Goal: Transaction & Acquisition: Purchase product/service

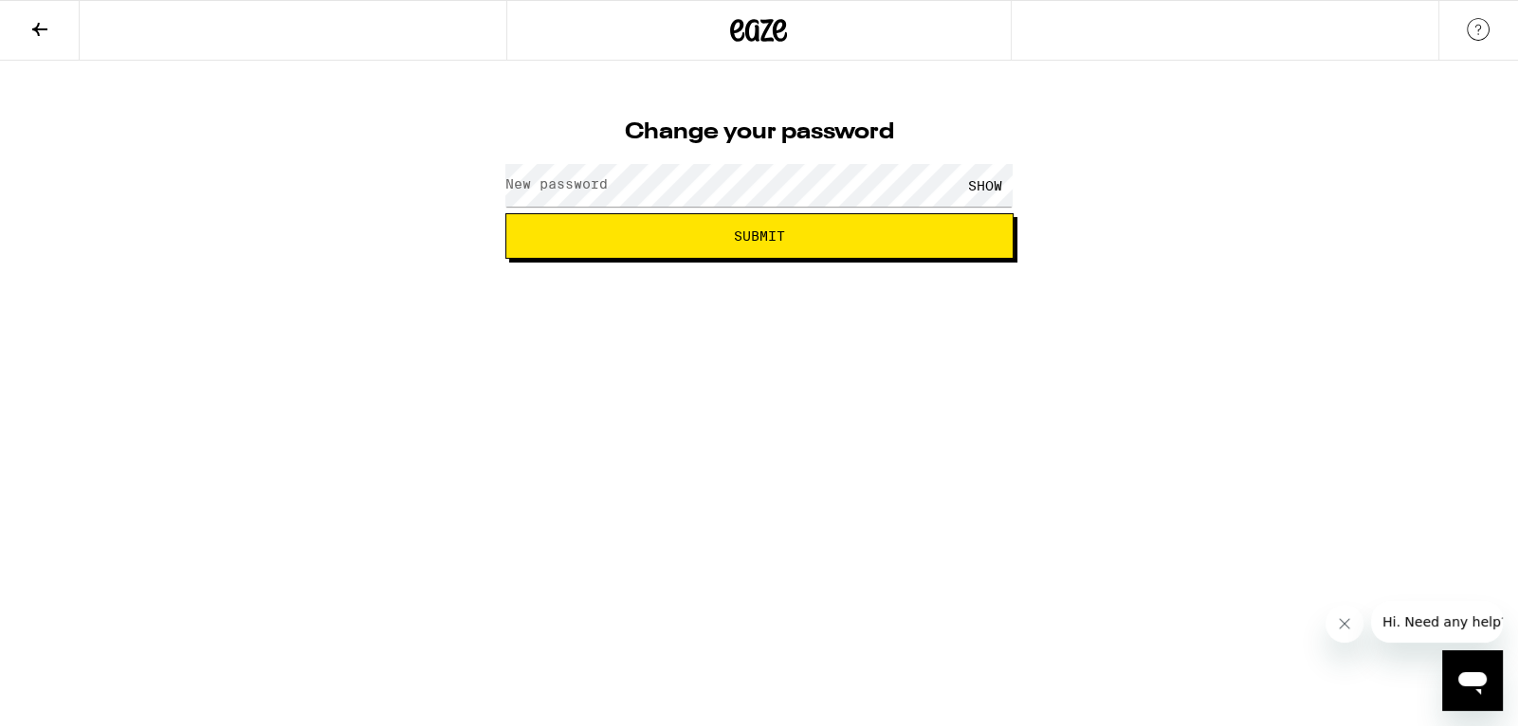
click at [20, 23] on button at bounding box center [40, 31] width 80 height 60
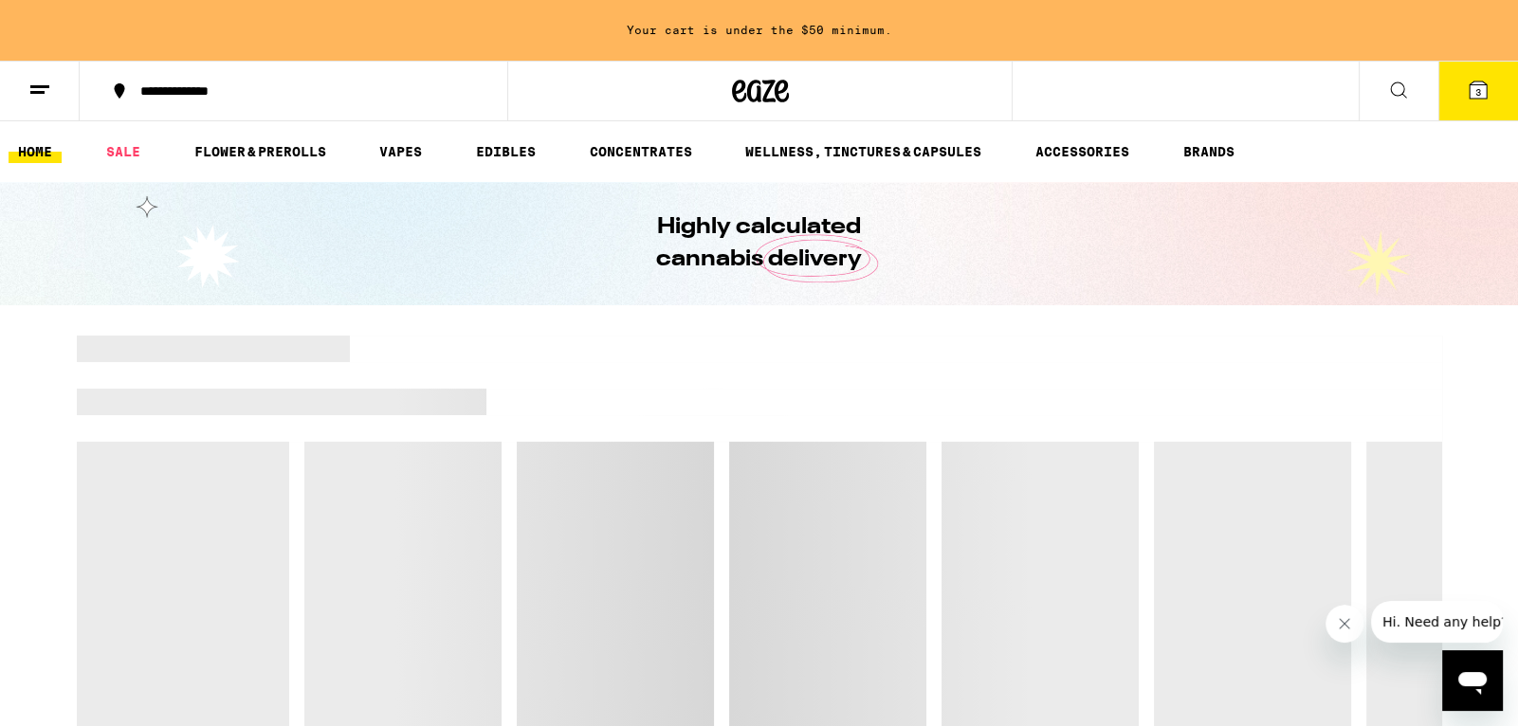
click at [1472, 98] on icon at bounding box center [1478, 90] width 17 height 17
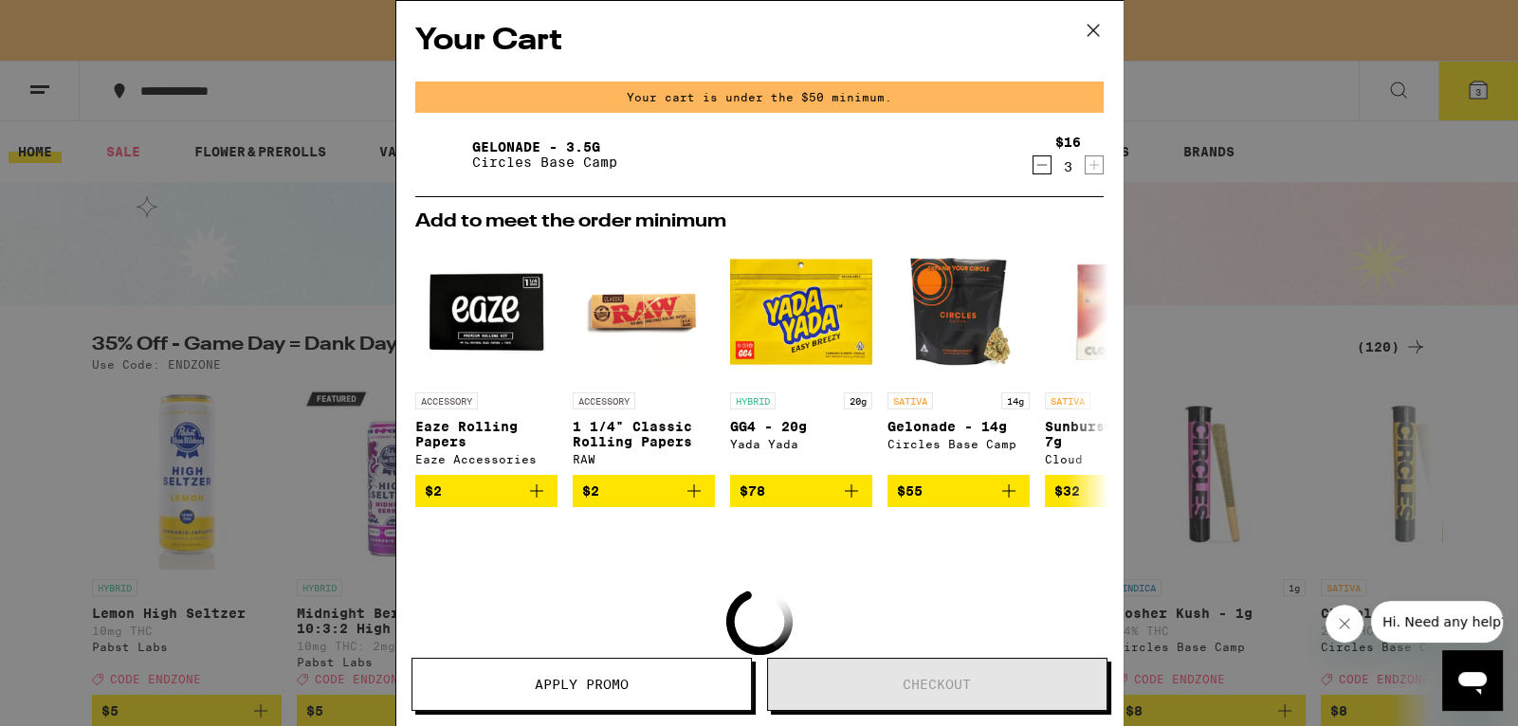
click at [1097, 35] on icon at bounding box center [1092, 30] width 11 height 11
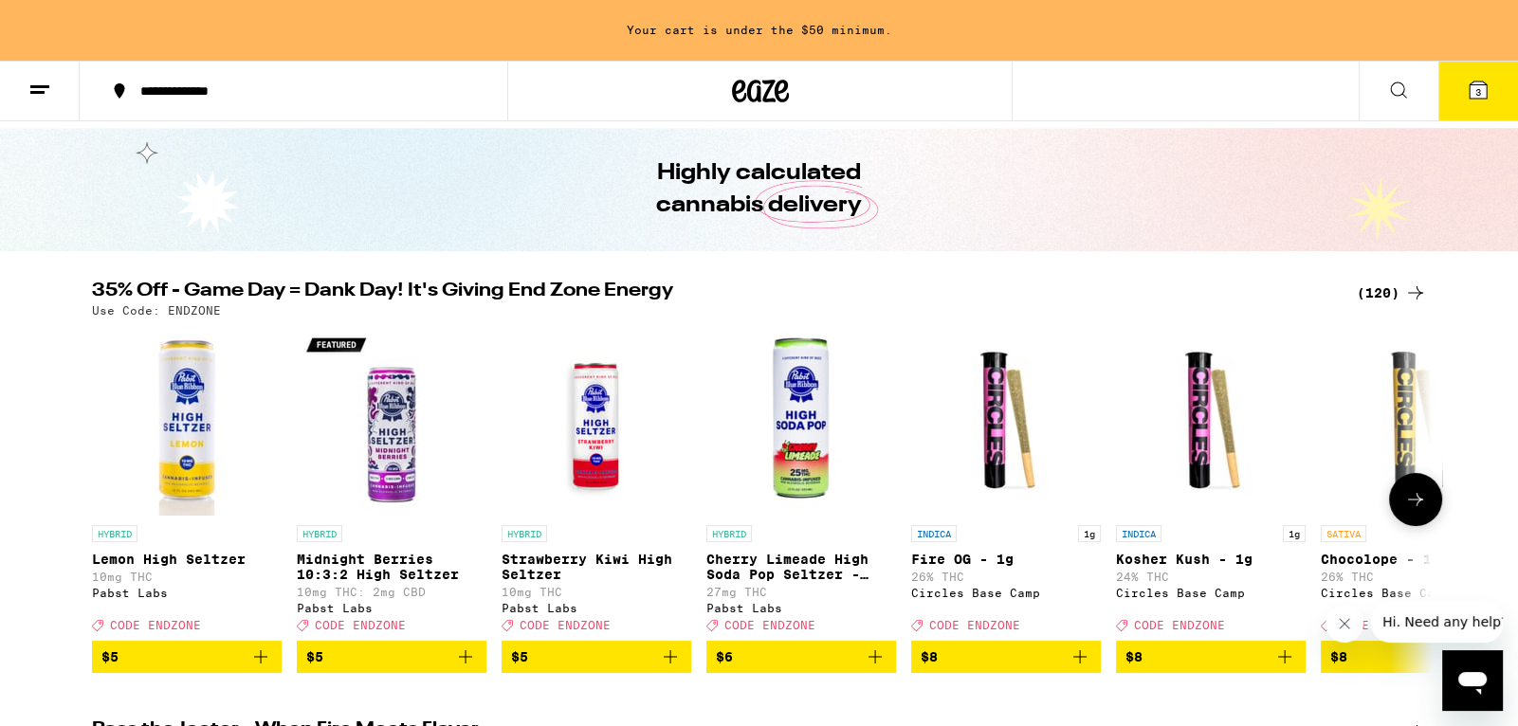
scroll to position [43, 0]
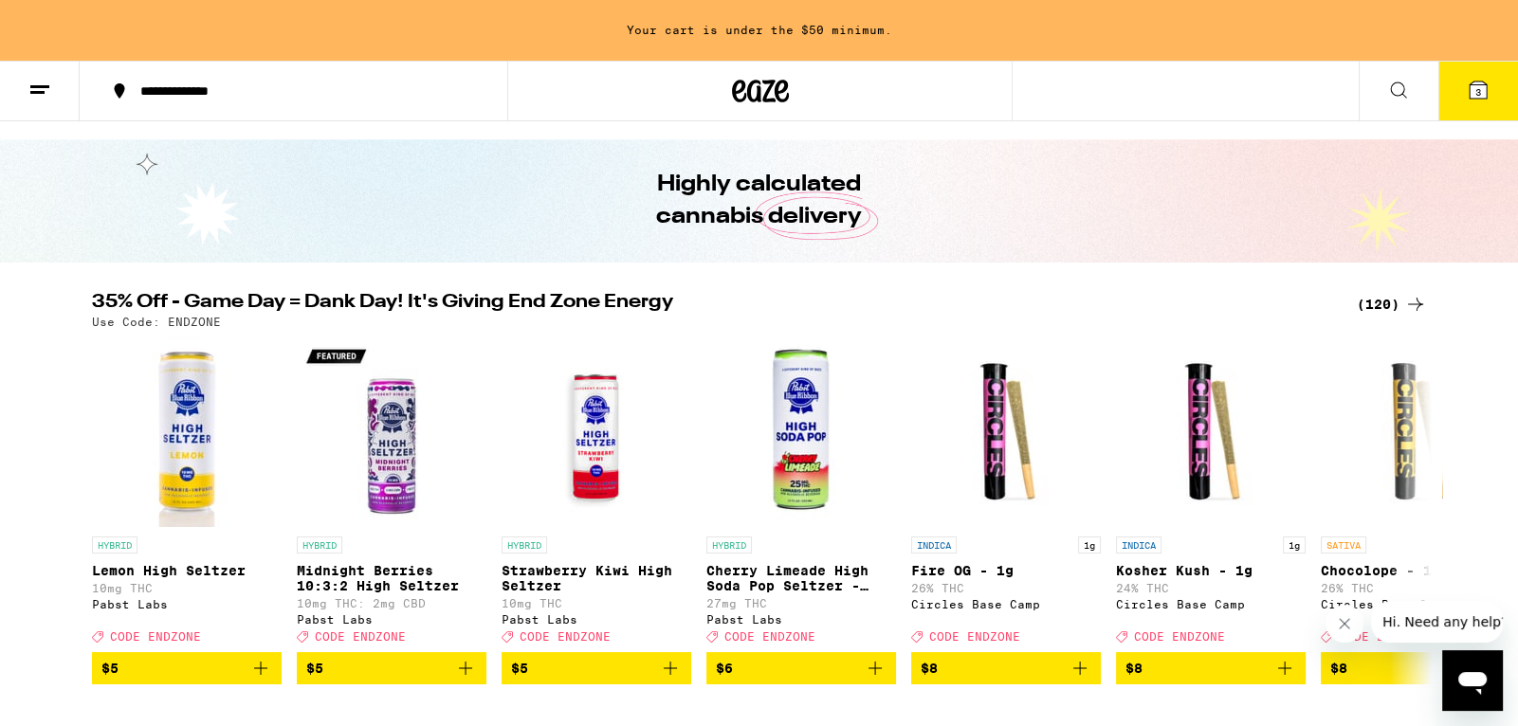
click at [1381, 306] on div "(120)" at bounding box center [1392, 304] width 70 height 23
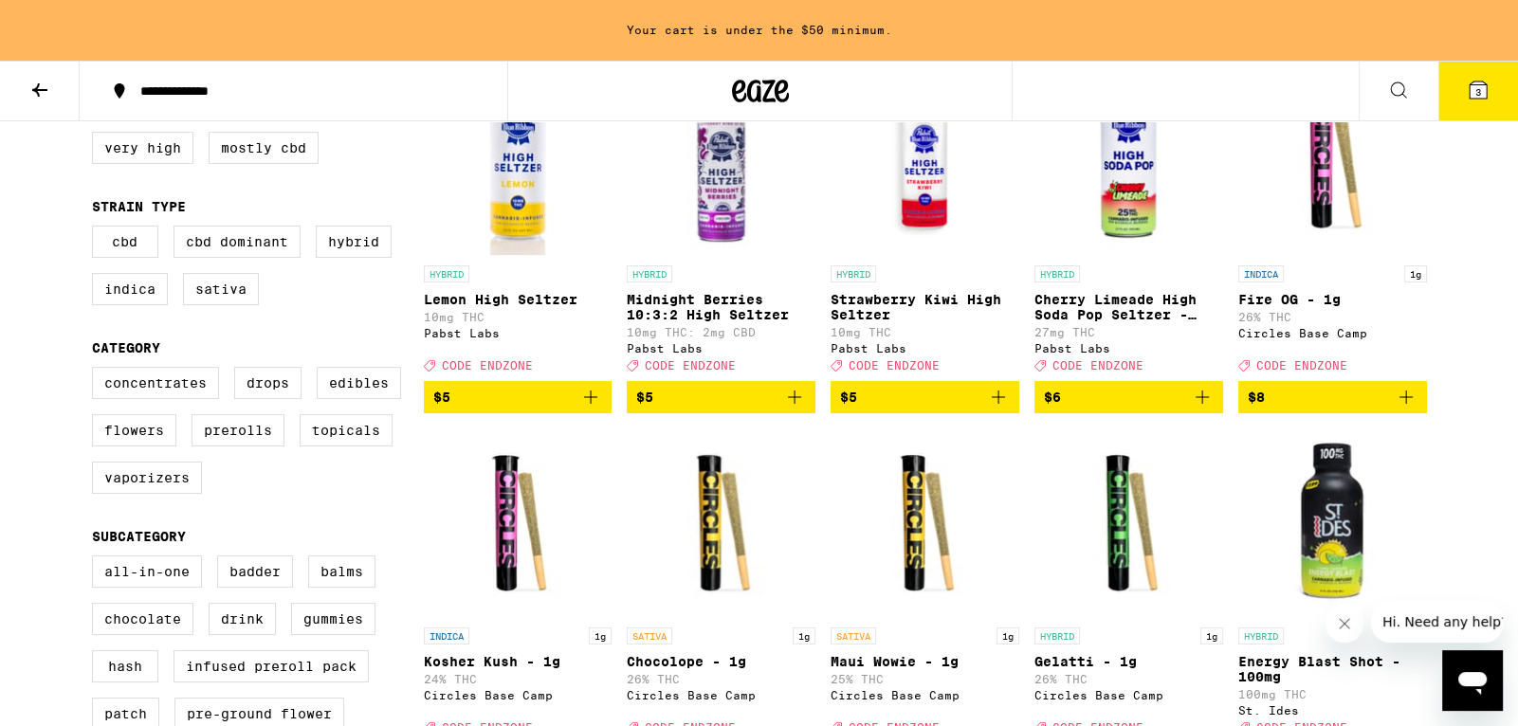
scroll to position [286, 0]
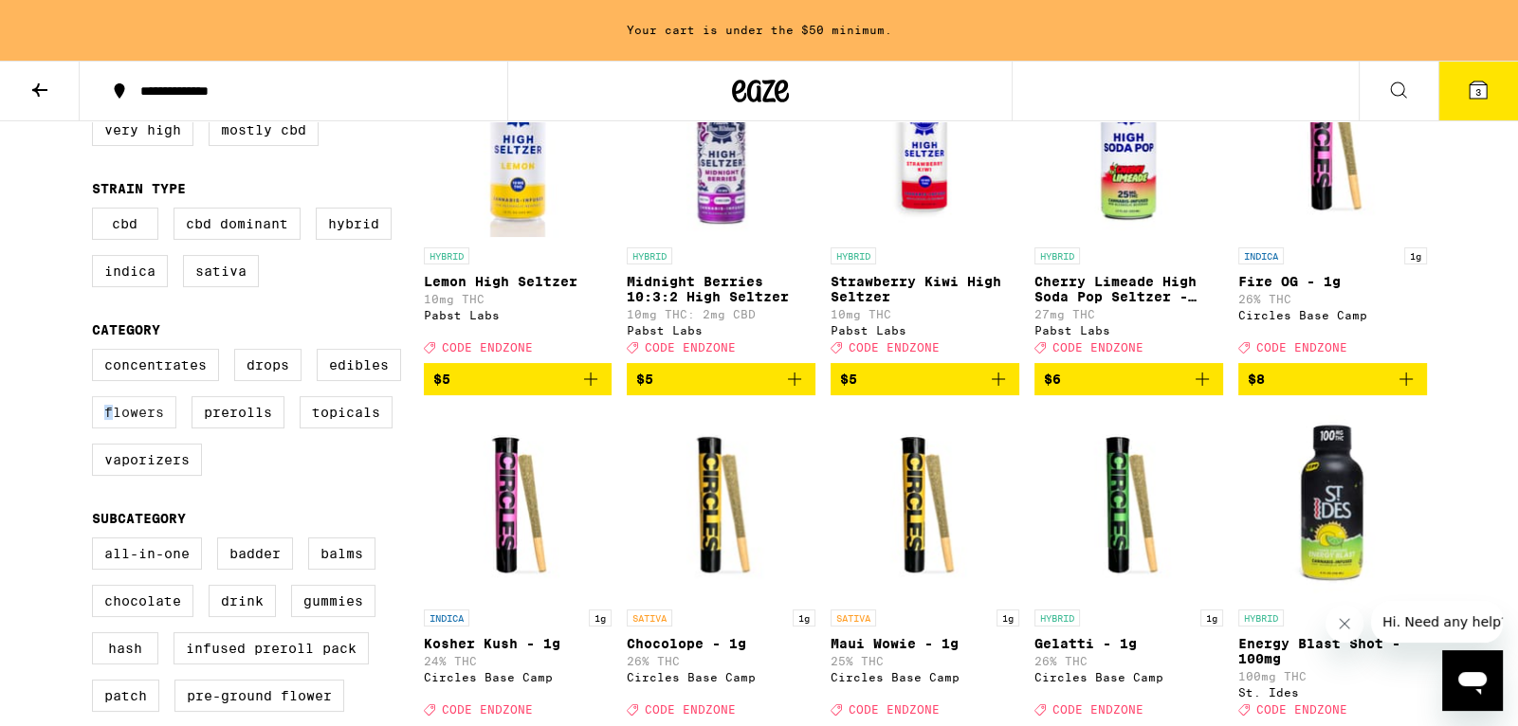
click at [104, 429] on label "Flowers" at bounding box center [134, 412] width 84 height 32
click at [133, 429] on label "Flowers" at bounding box center [134, 412] width 84 height 32
click at [97, 353] on input "Flowers" at bounding box center [96, 352] width 1 height 1
click at [133, 429] on label "Flowers" at bounding box center [134, 412] width 84 height 32
click at [97, 353] on input "Flowers" at bounding box center [96, 352] width 1 height 1
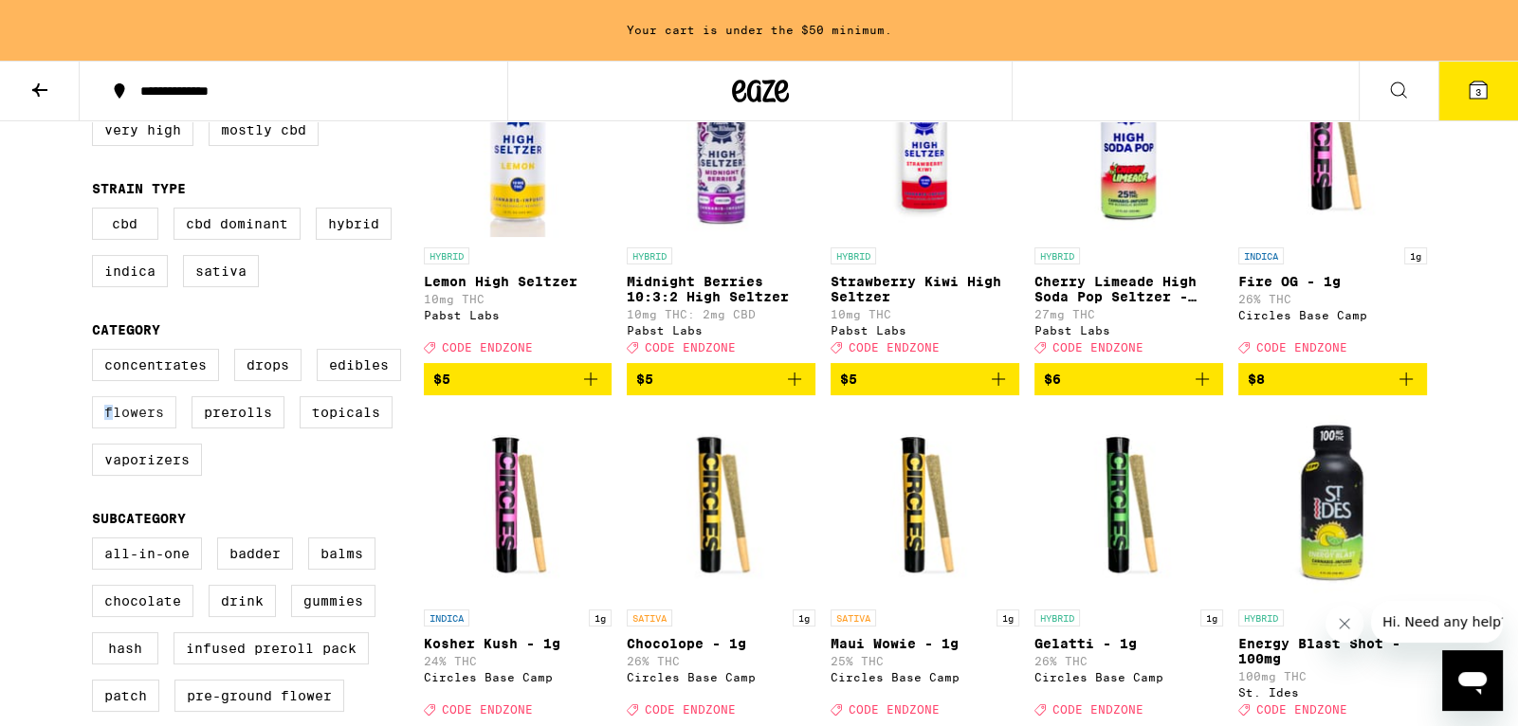
click at [133, 429] on label "Flowers" at bounding box center [134, 412] width 84 height 32
click at [97, 353] on input "Flowers" at bounding box center [96, 352] width 1 height 1
checkbox input "true"
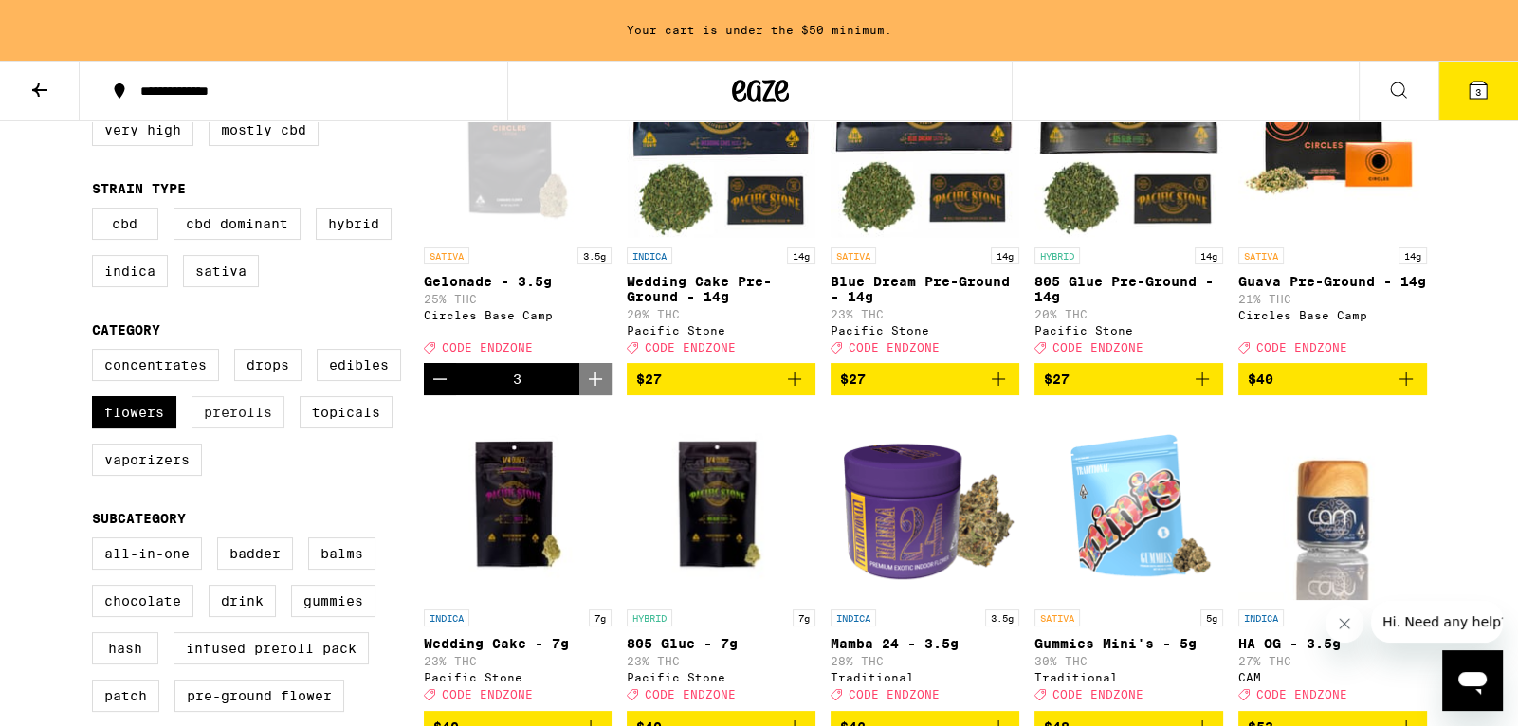
click at [256, 427] on label "Prerolls" at bounding box center [238, 412] width 93 height 32
click at [97, 353] on input "Prerolls" at bounding box center [96, 352] width 1 height 1
checkbox input "true"
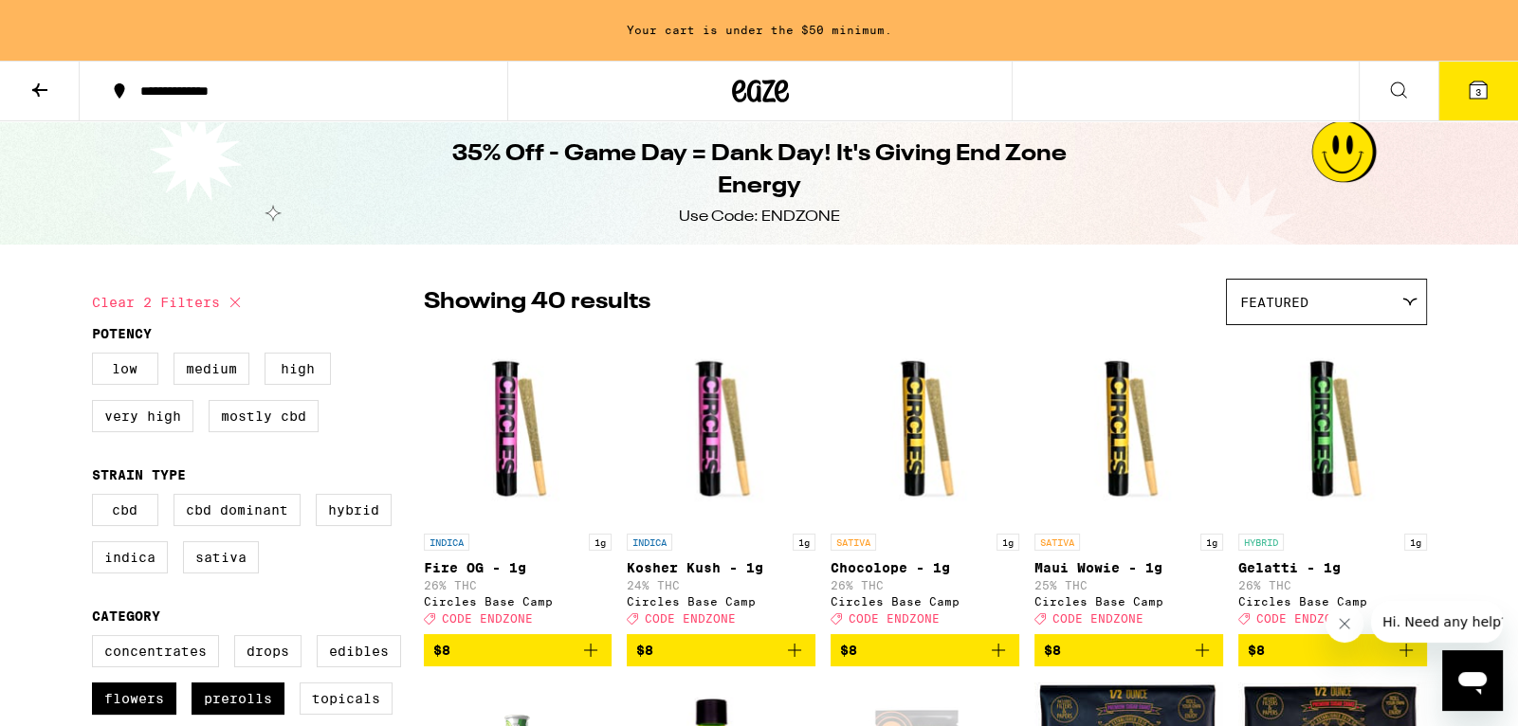
click at [1473, 102] on button "3" at bounding box center [1478, 91] width 80 height 59
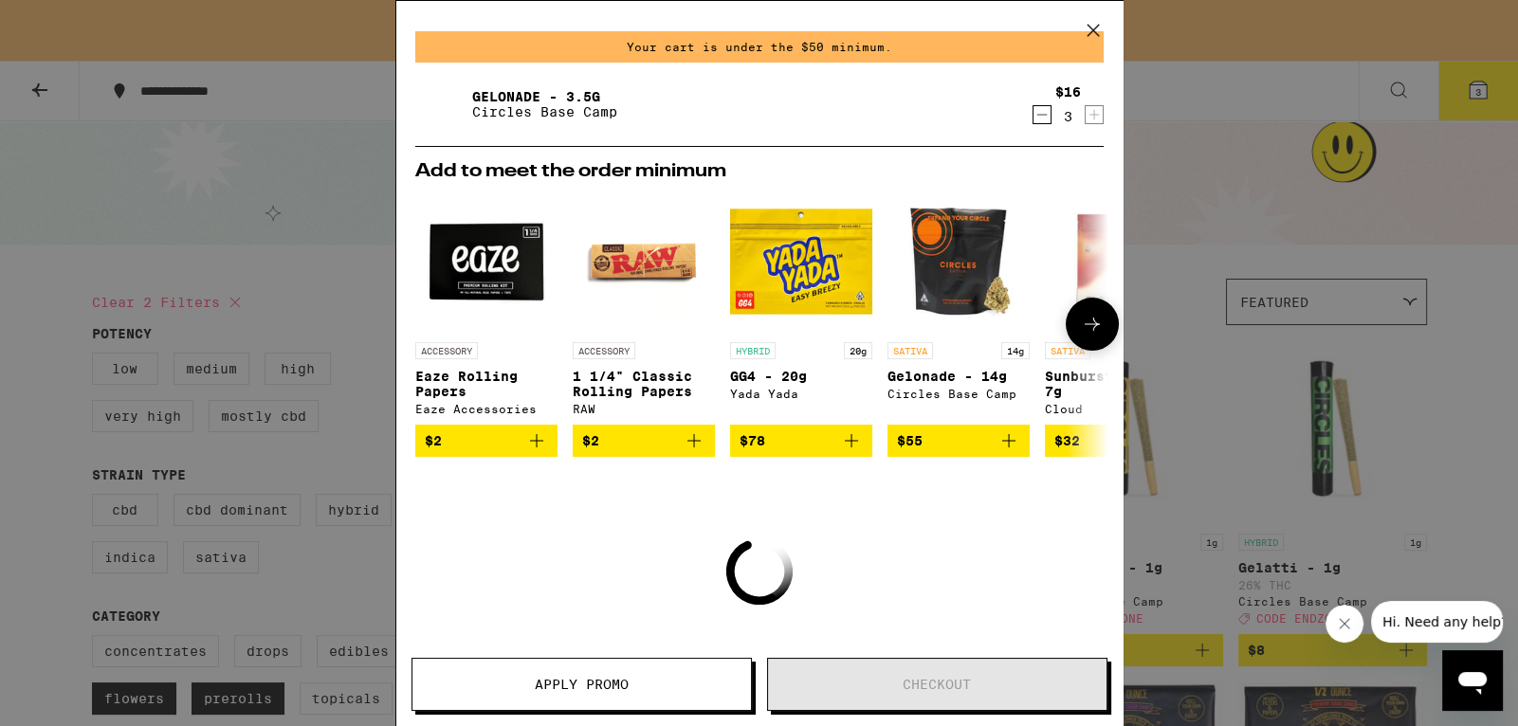
scroll to position [62, 0]
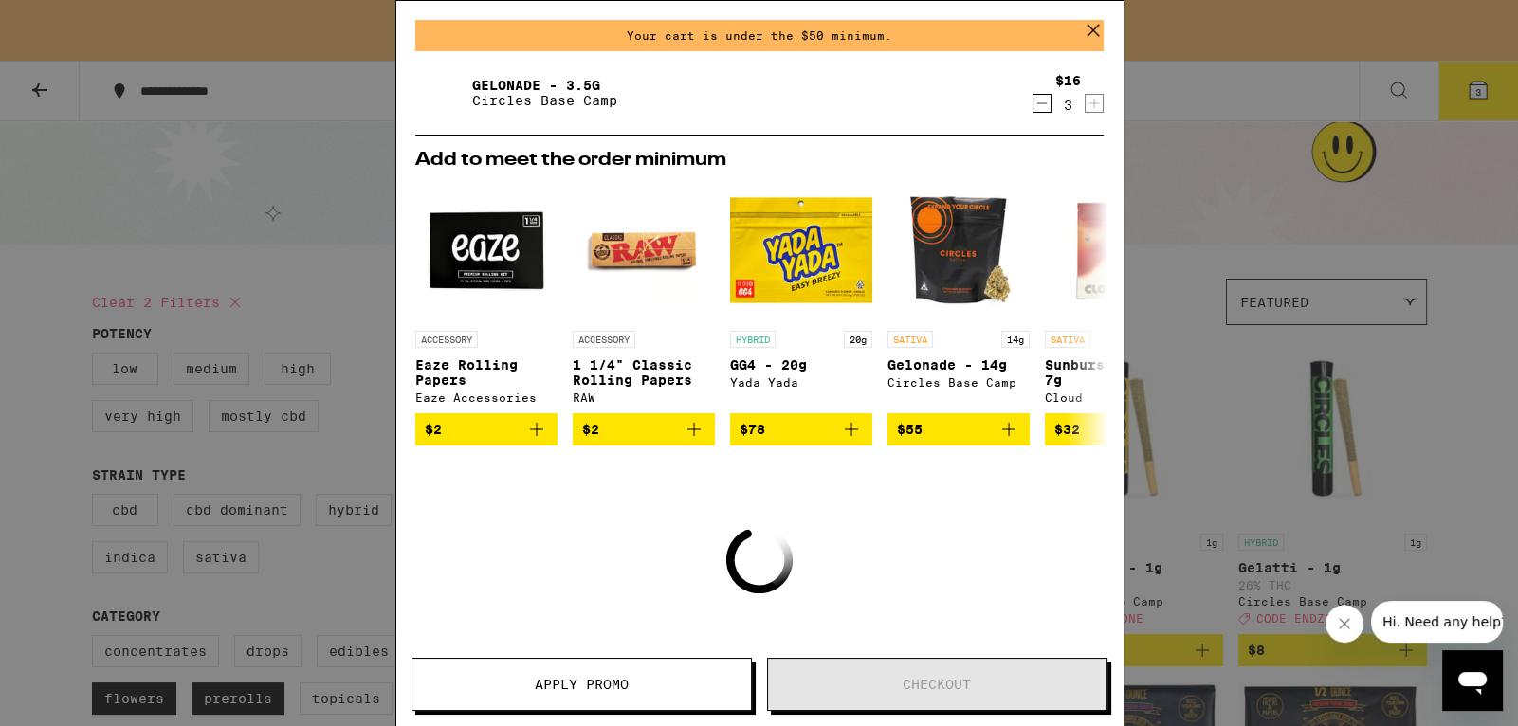
click at [1093, 32] on icon at bounding box center [1093, 30] width 28 height 28
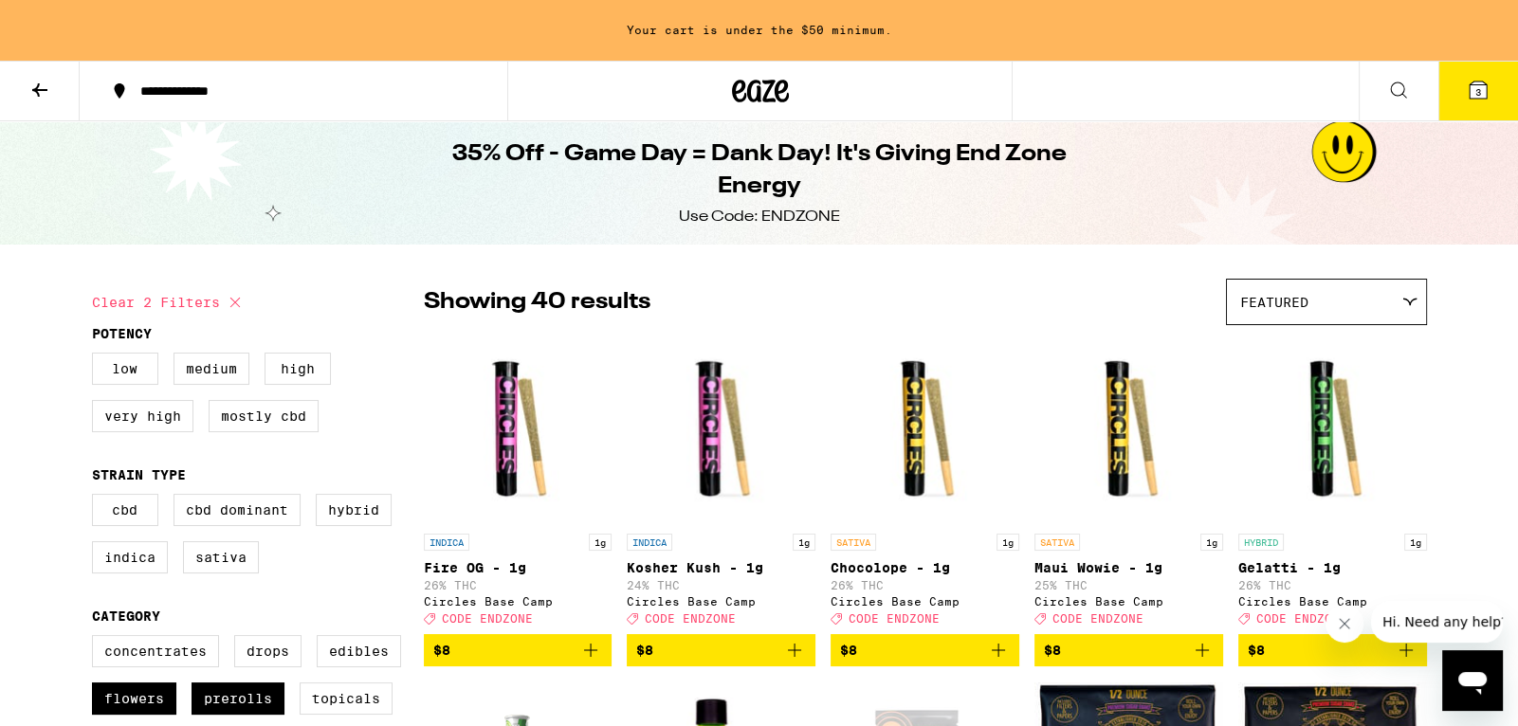
click at [1481, 92] on icon at bounding box center [1478, 90] width 17 height 17
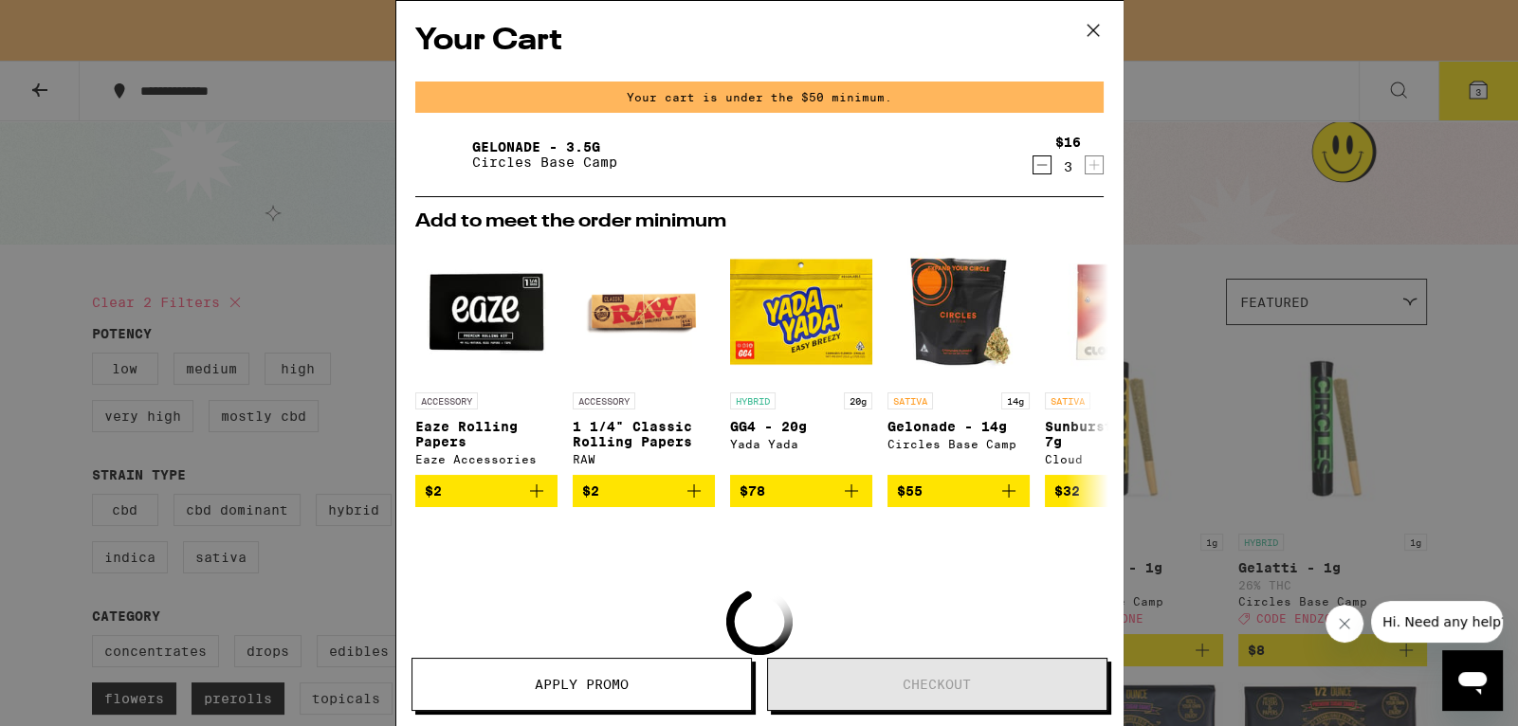
click at [1040, 174] on icon "Decrement" at bounding box center [1041, 165] width 17 height 23
click at [1040, 172] on icon "Decrement" at bounding box center [1041, 165] width 17 height 23
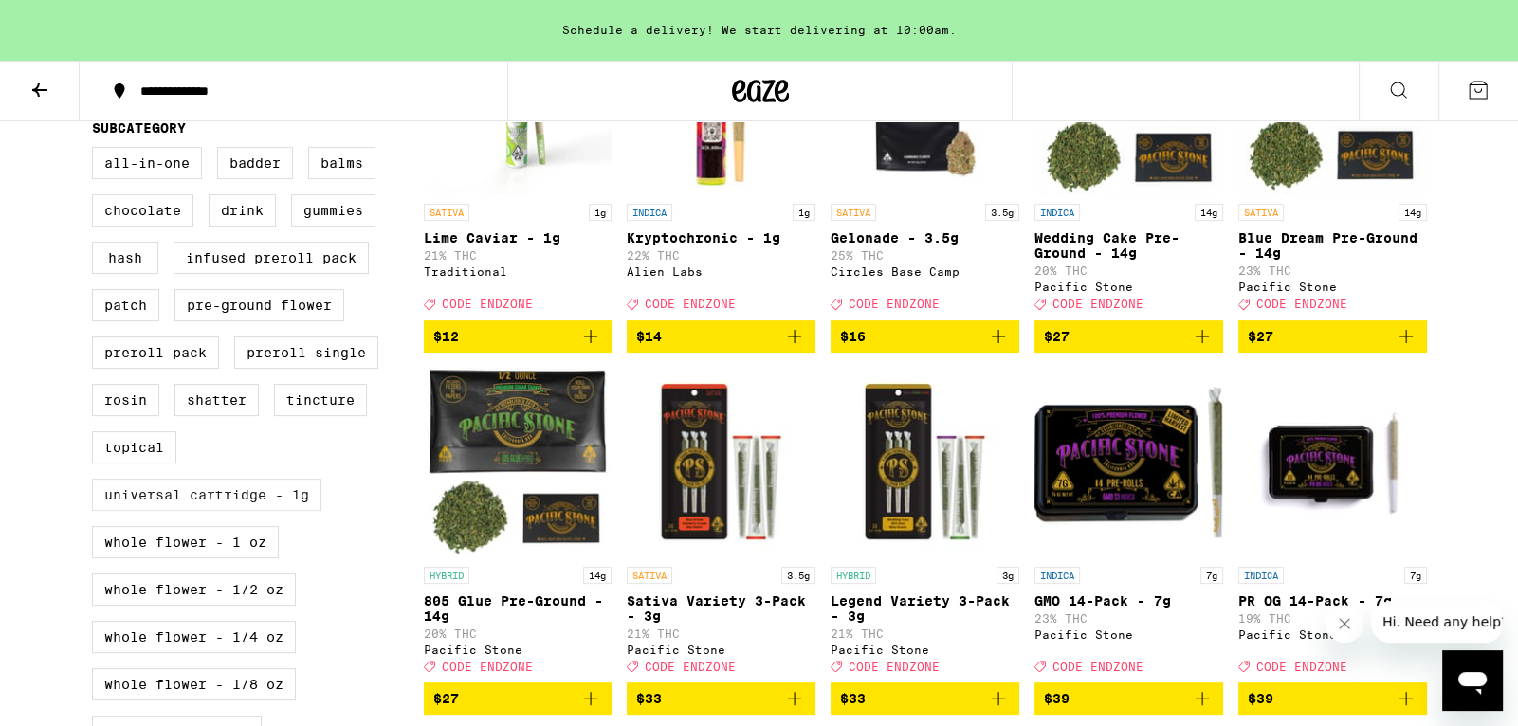
scroll to position [809, 0]
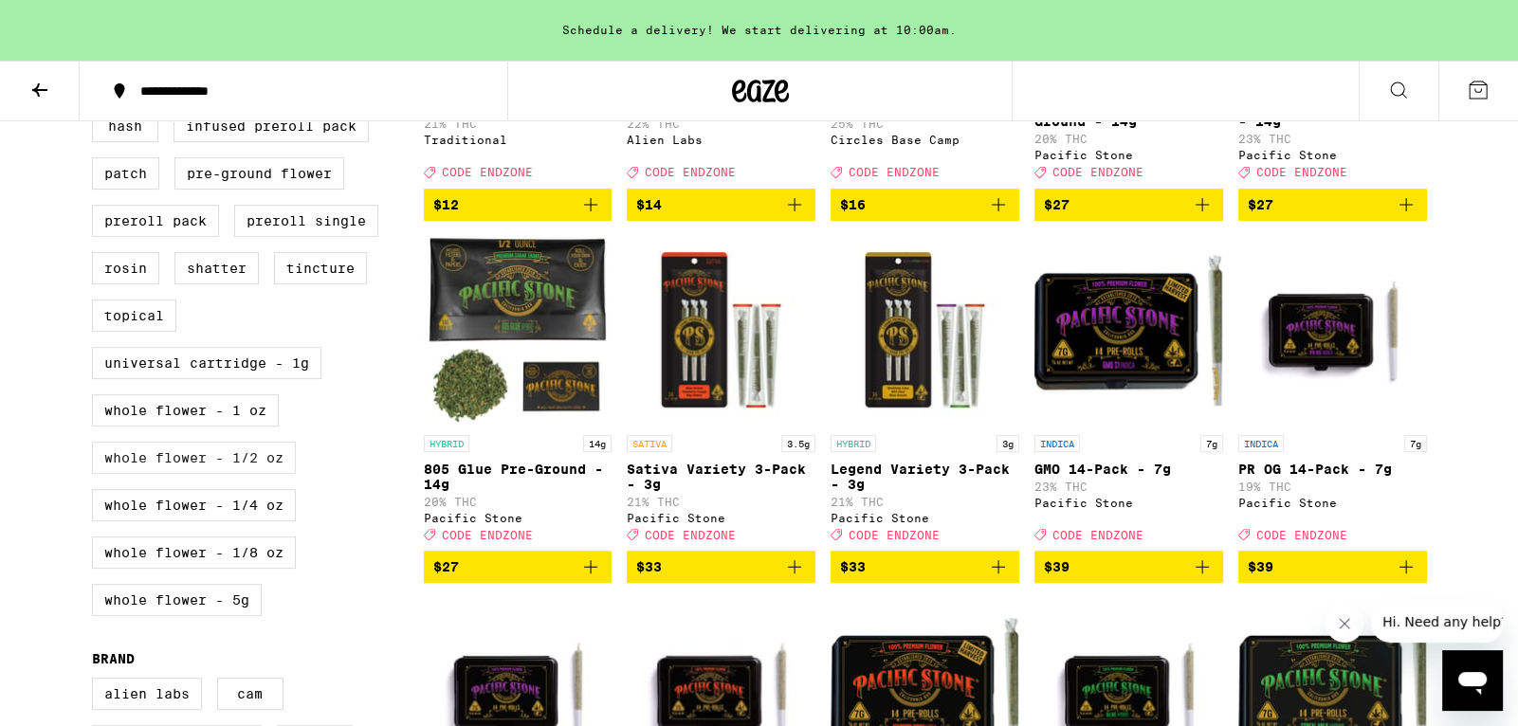
click at [230, 474] on label "Whole Flower - 1/2 oz" at bounding box center [194, 458] width 204 height 32
click at [97, 19] on input "Whole Flower - 1/2 oz" at bounding box center [96, 18] width 1 height 1
checkbox input "true"
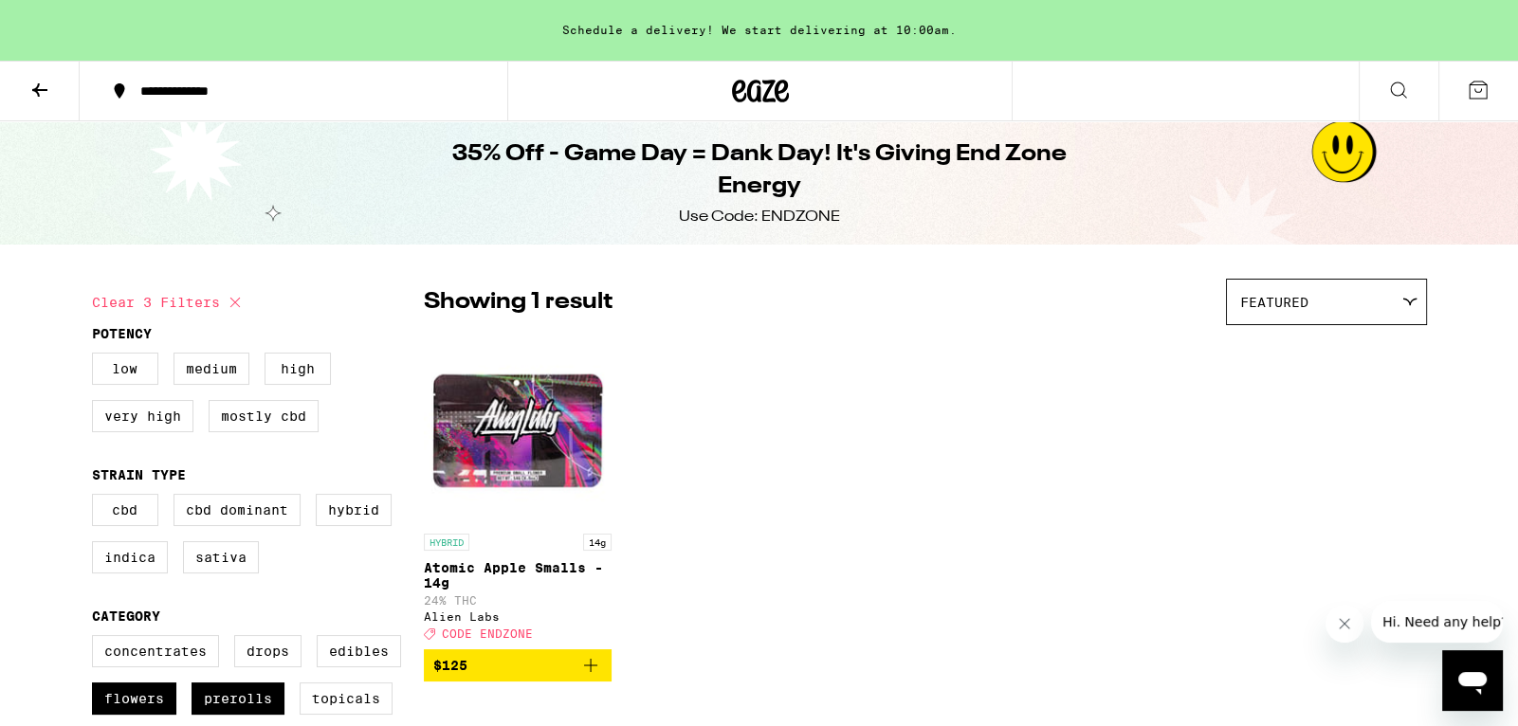
click at [46, 90] on icon at bounding box center [39, 90] width 23 height 23
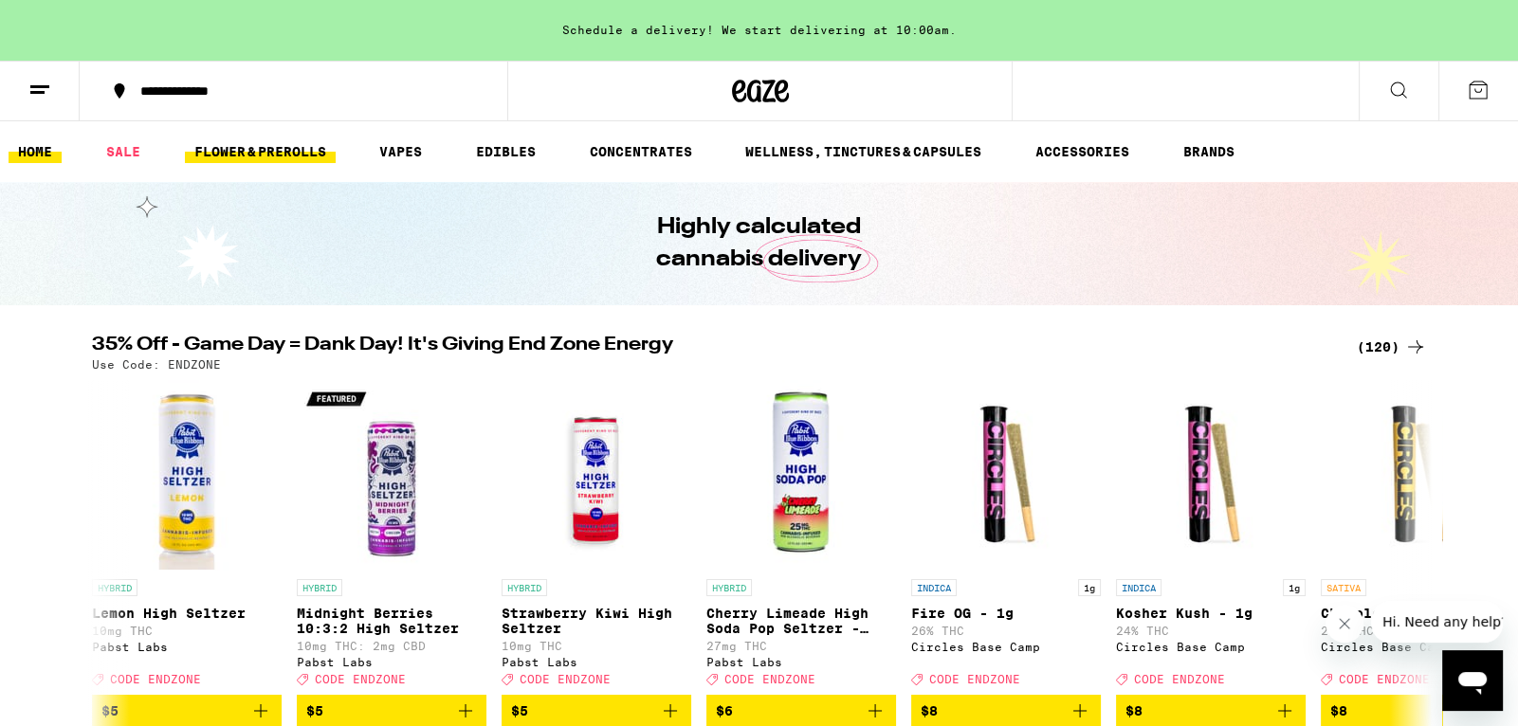
click at [283, 154] on link "FLOWER & PREROLLS" at bounding box center [260, 151] width 151 height 23
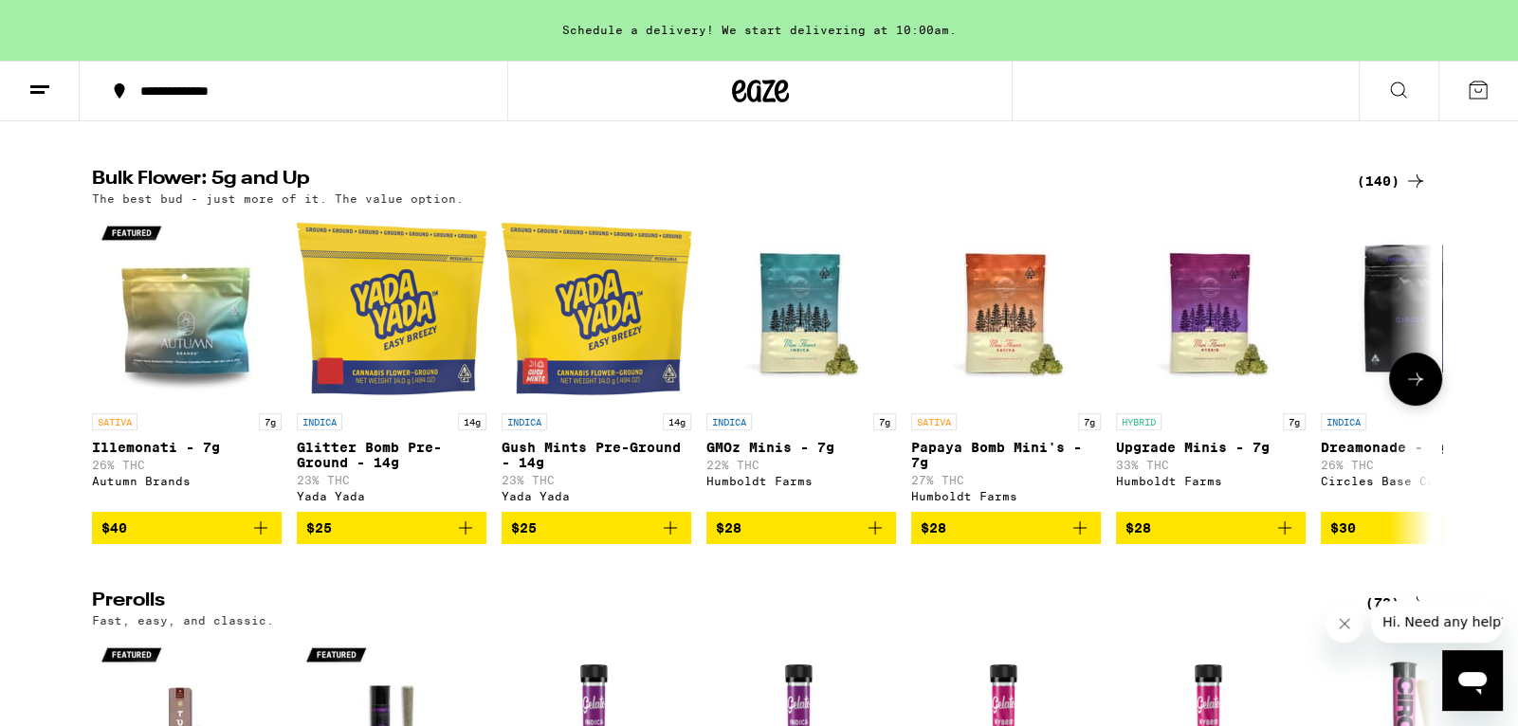
scroll to position [578, 0]
click at [1431, 392] on button at bounding box center [1415, 379] width 53 height 53
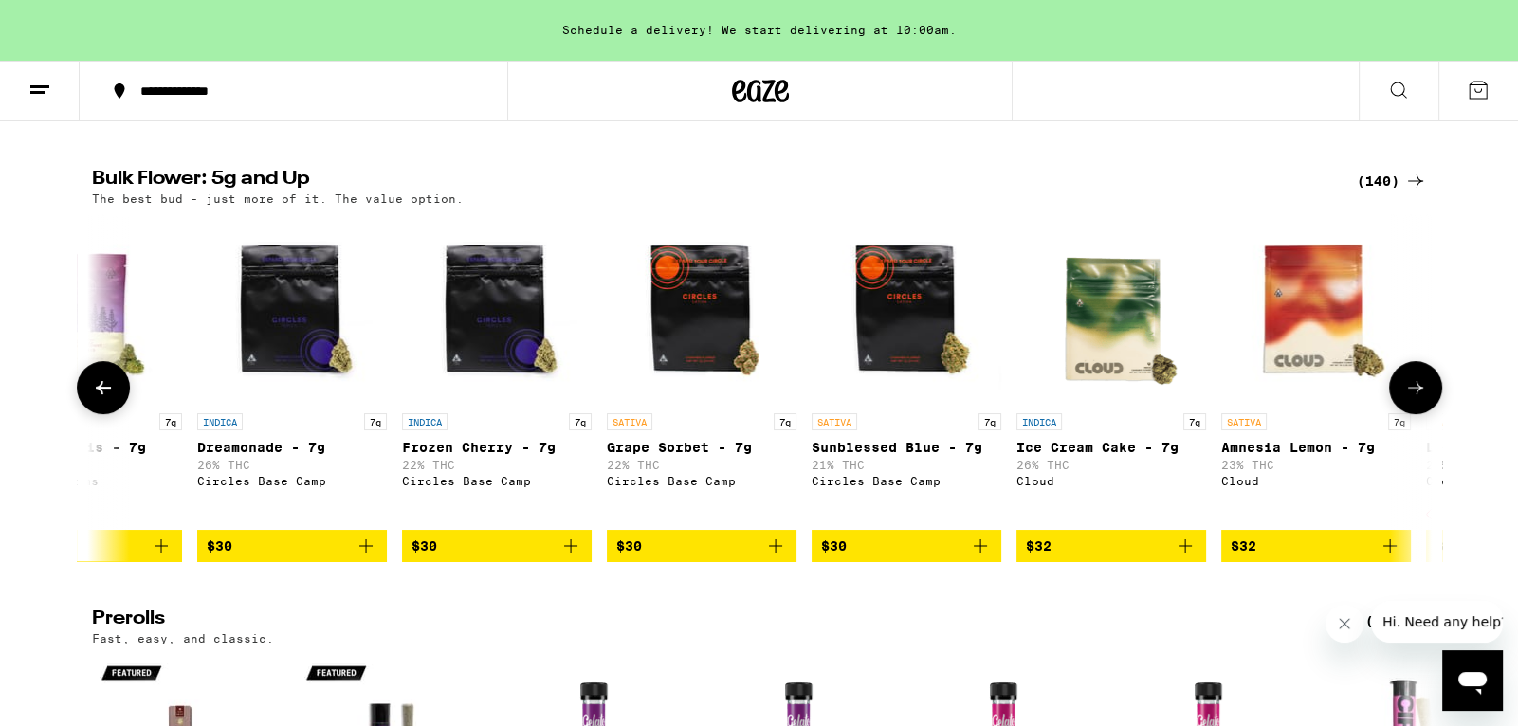
scroll to position [0, 1128]
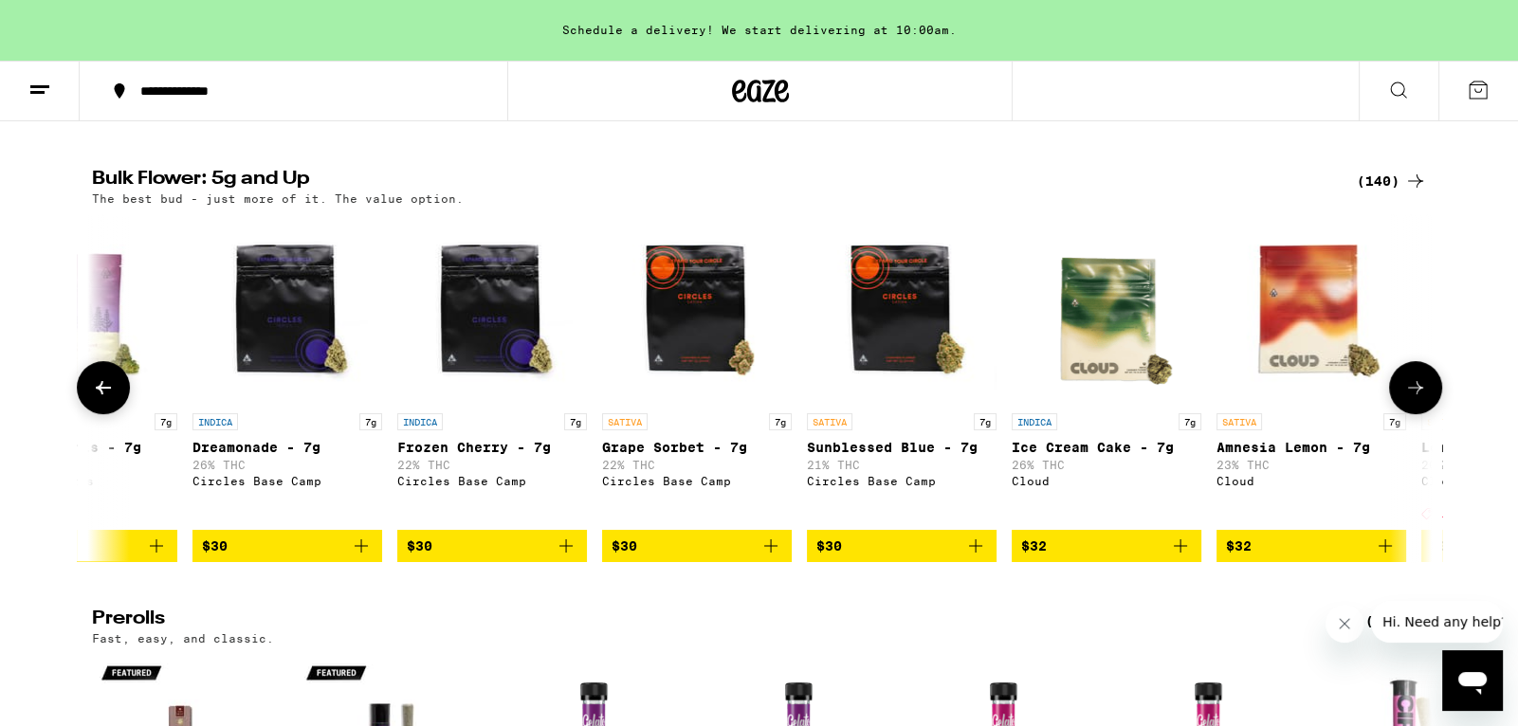
click at [1431, 392] on button at bounding box center [1415, 387] width 53 height 53
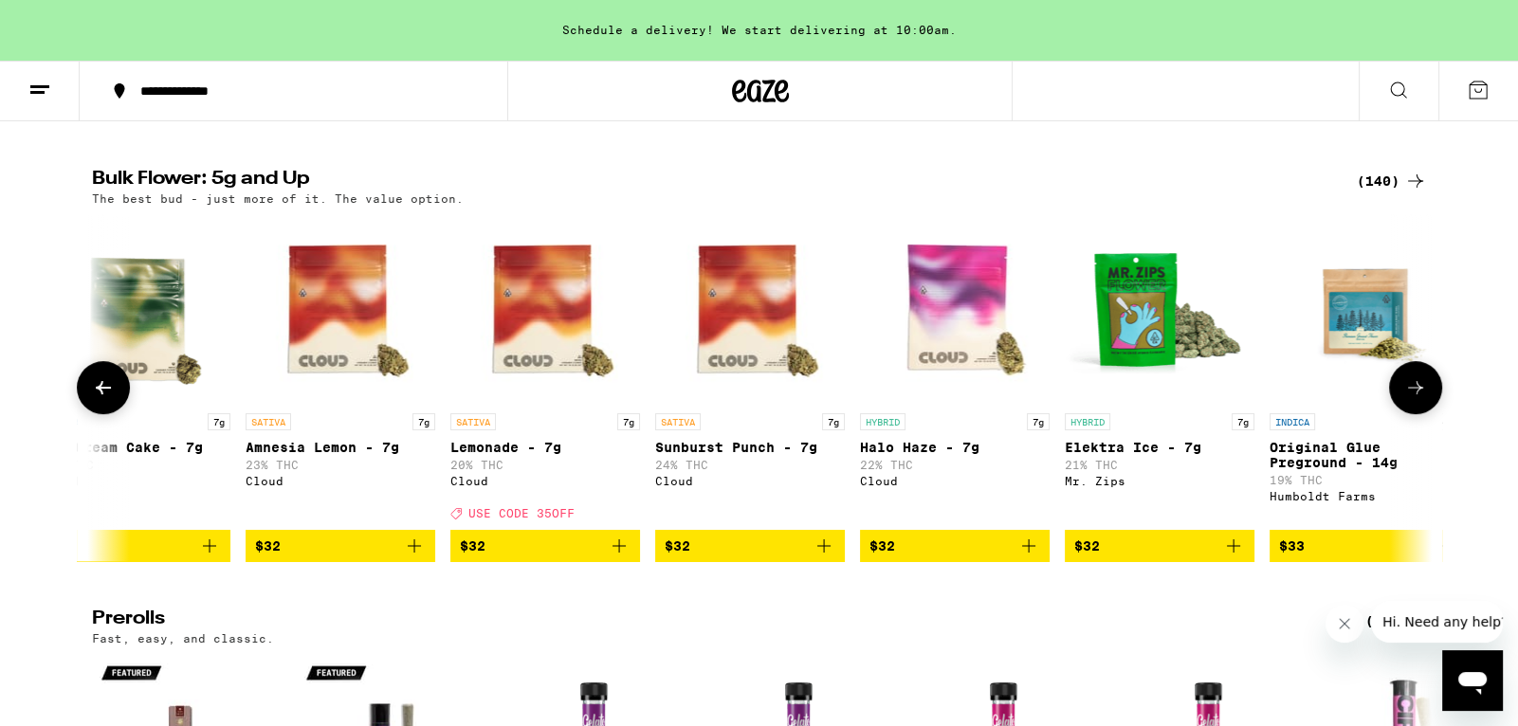
scroll to position [0, 2257]
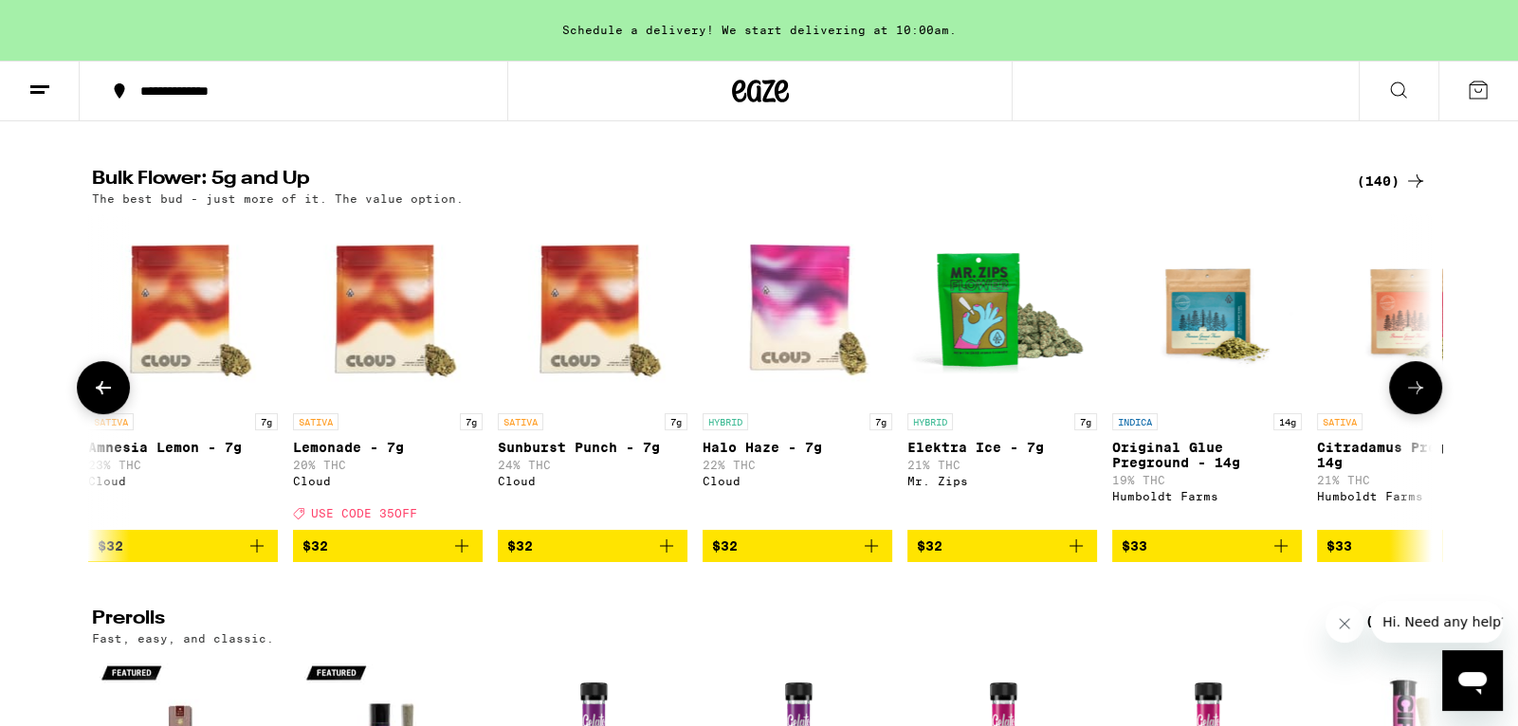
click at [1431, 392] on button at bounding box center [1415, 387] width 53 height 53
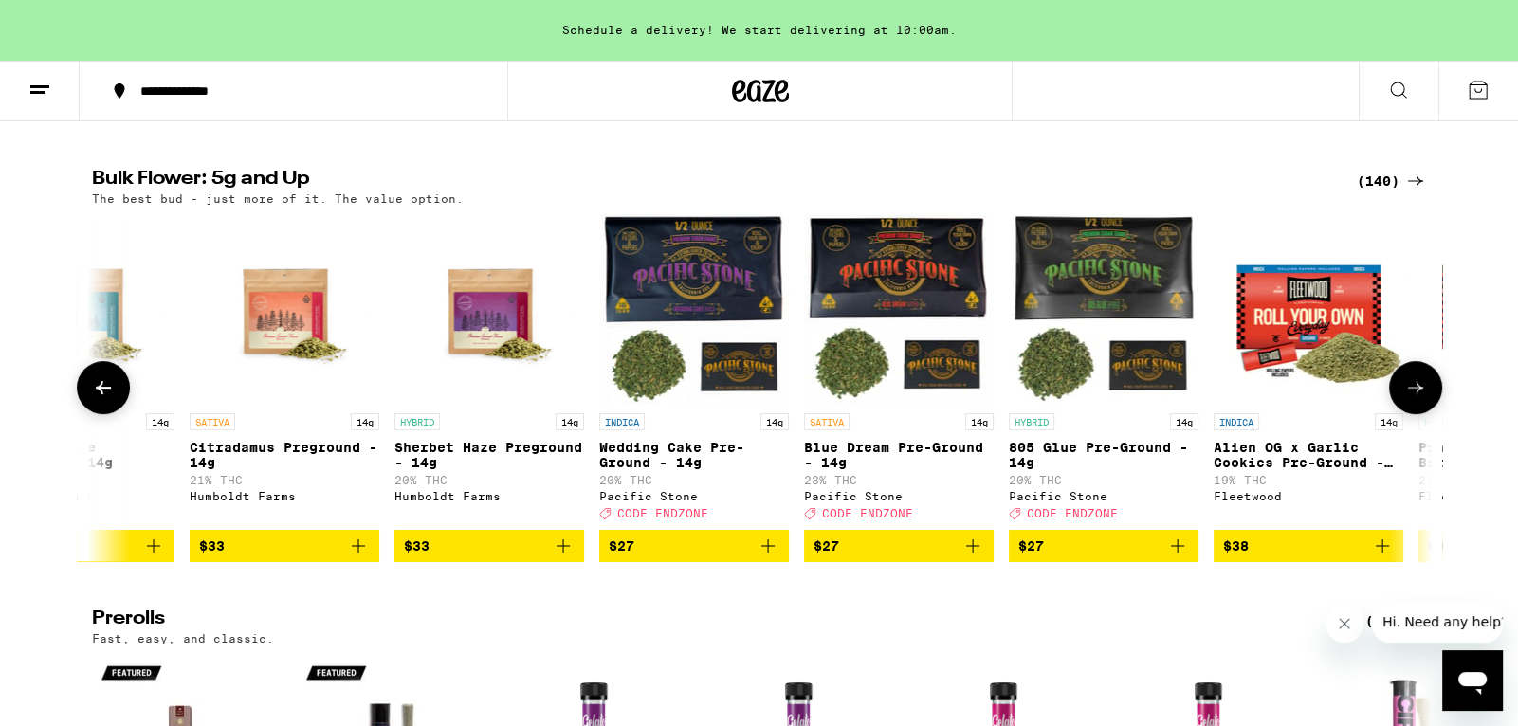
click at [1431, 392] on button at bounding box center [1415, 387] width 53 height 53
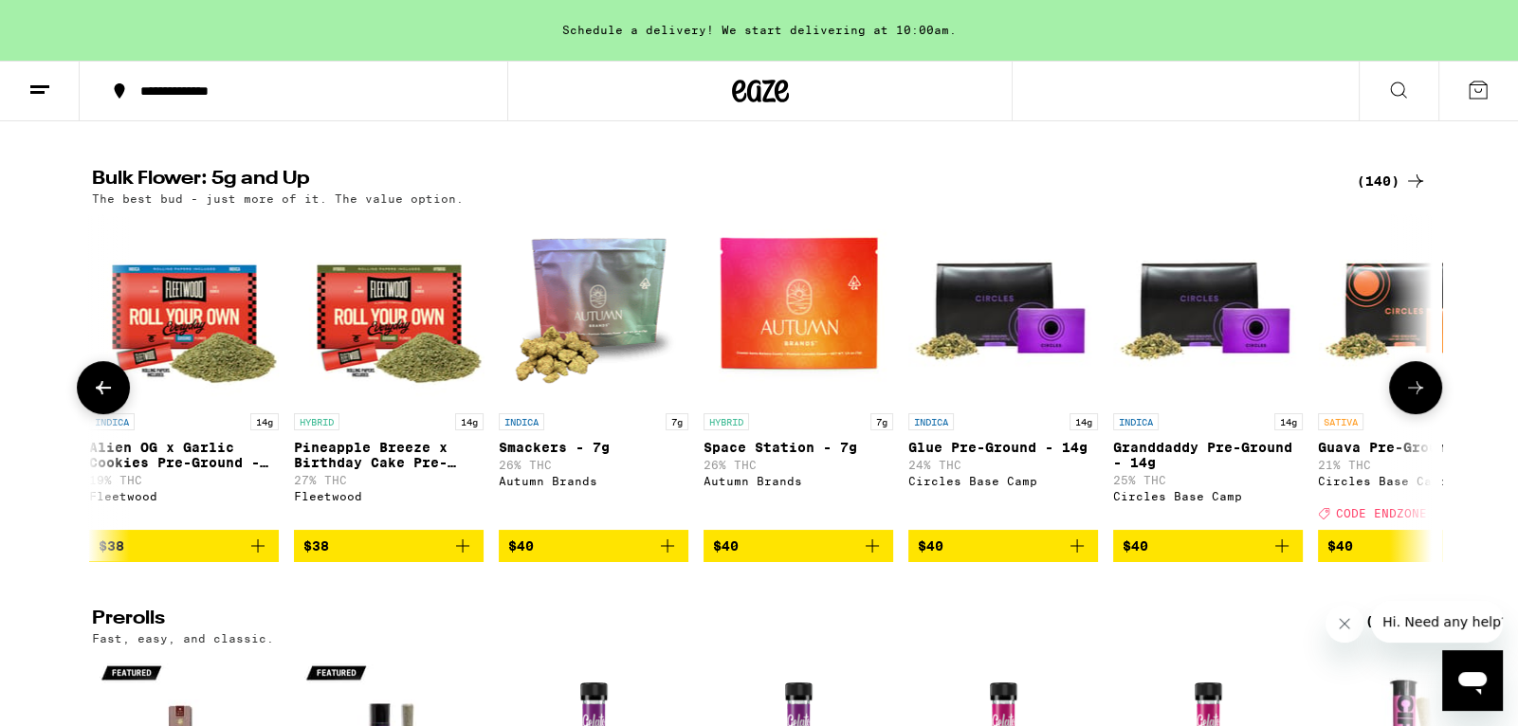
scroll to position [0, 4513]
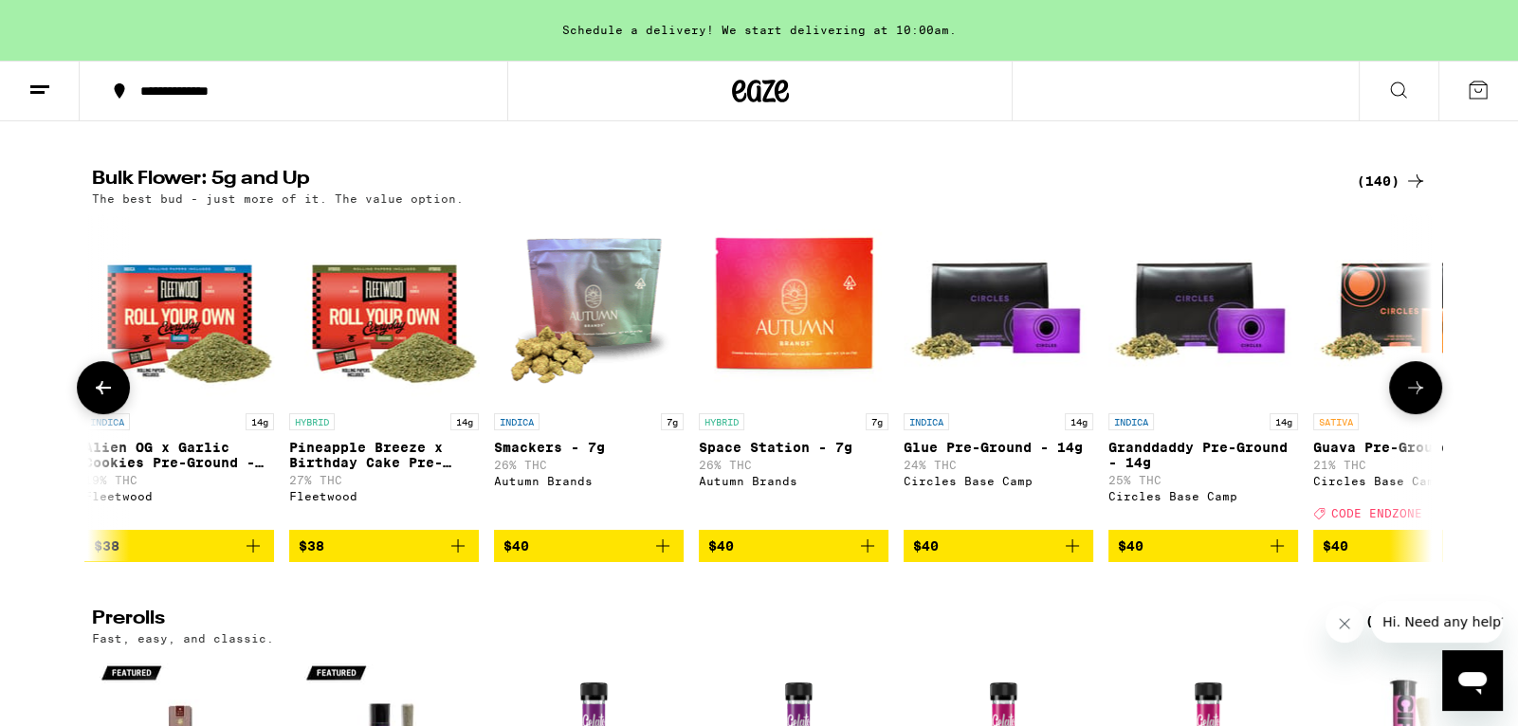
click at [1431, 392] on button at bounding box center [1415, 387] width 53 height 53
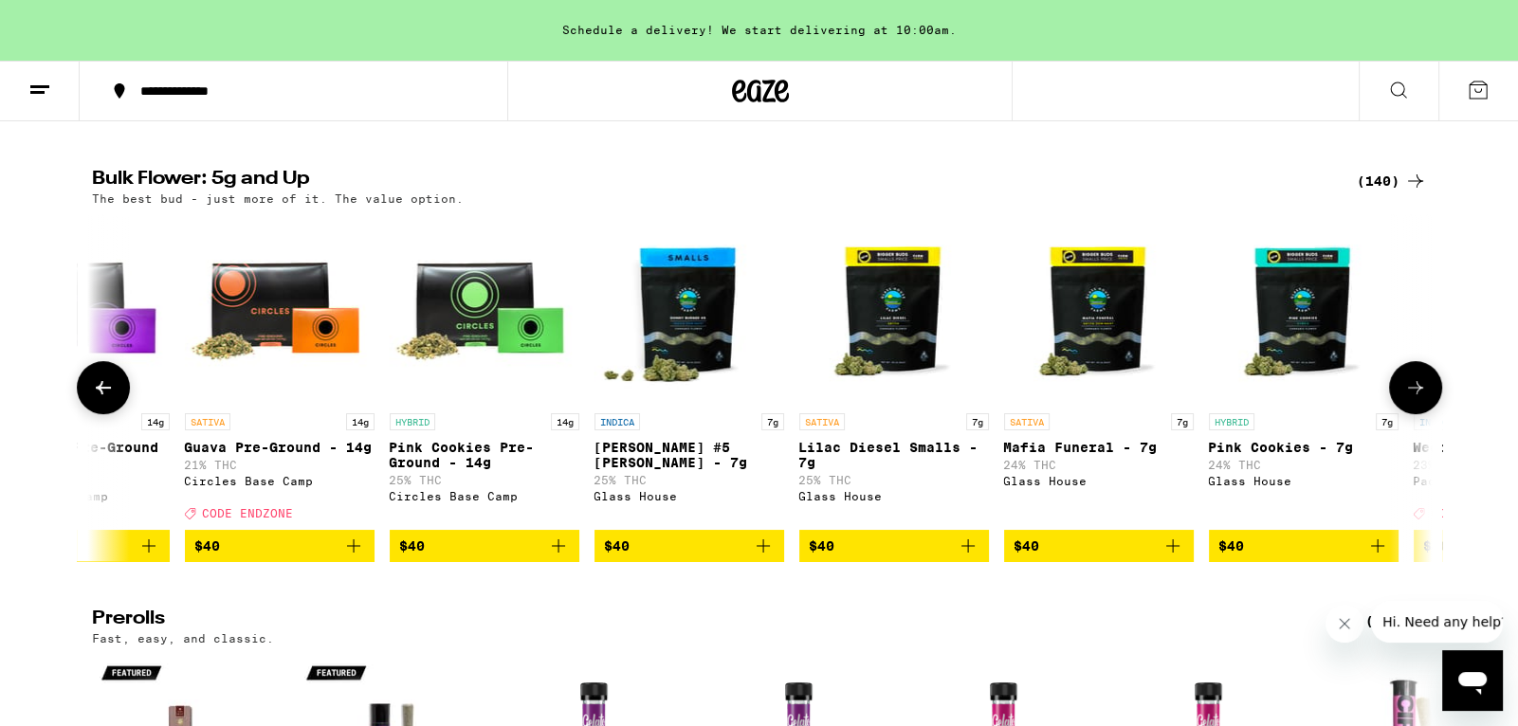
click at [1431, 392] on button at bounding box center [1415, 387] width 53 height 53
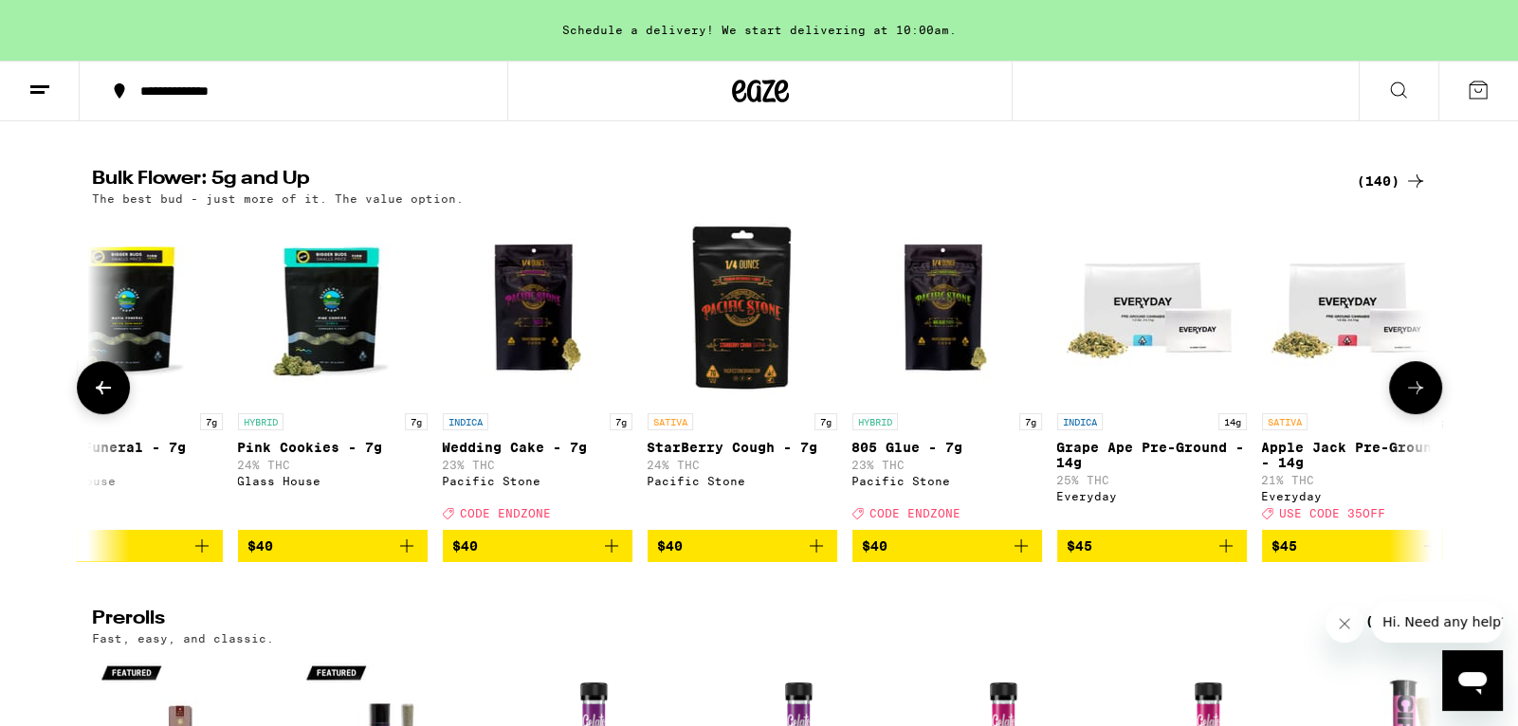
scroll to position [0, 6769]
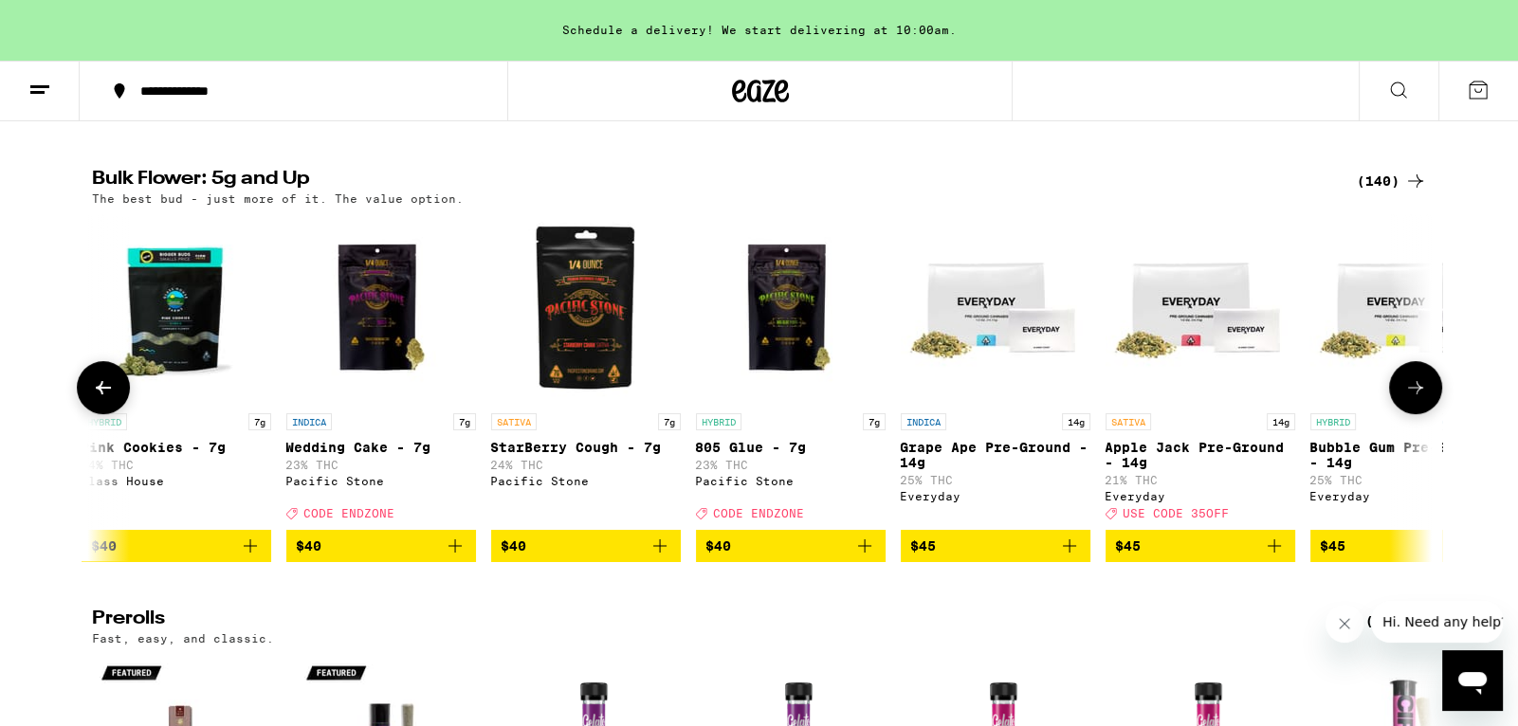
click at [1431, 392] on button at bounding box center [1415, 387] width 53 height 53
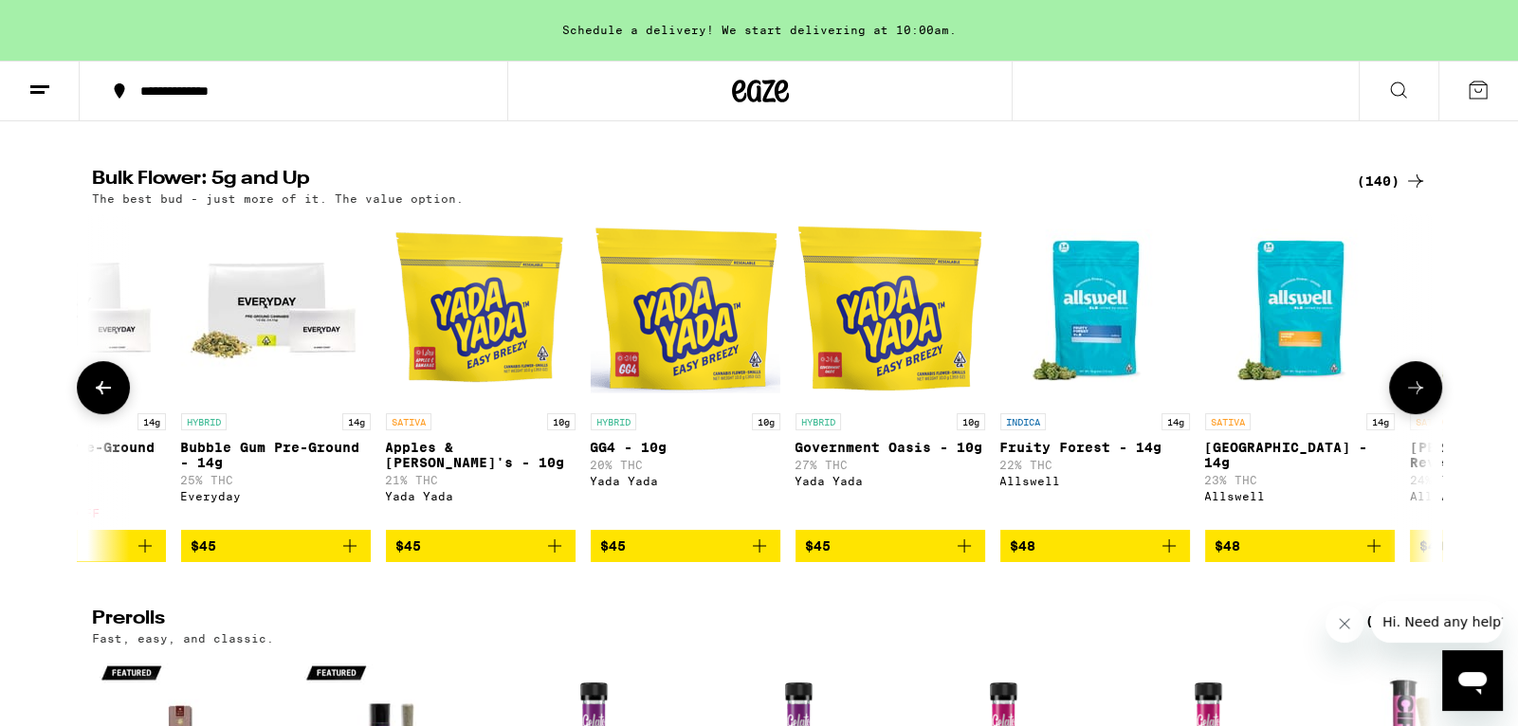
click at [1431, 392] on button at bounding box center [1415, 387] width 53 height 53
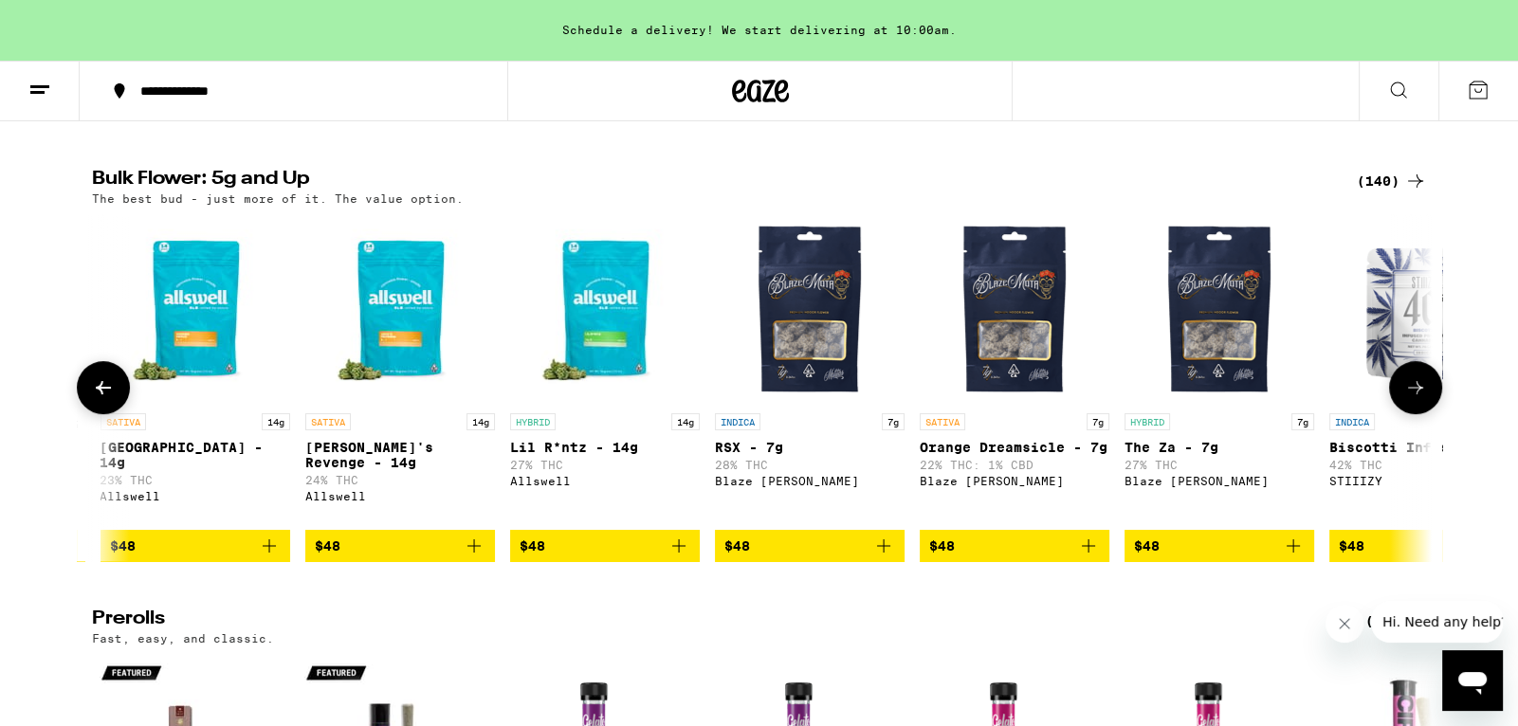
scroll to position [0, 9026]
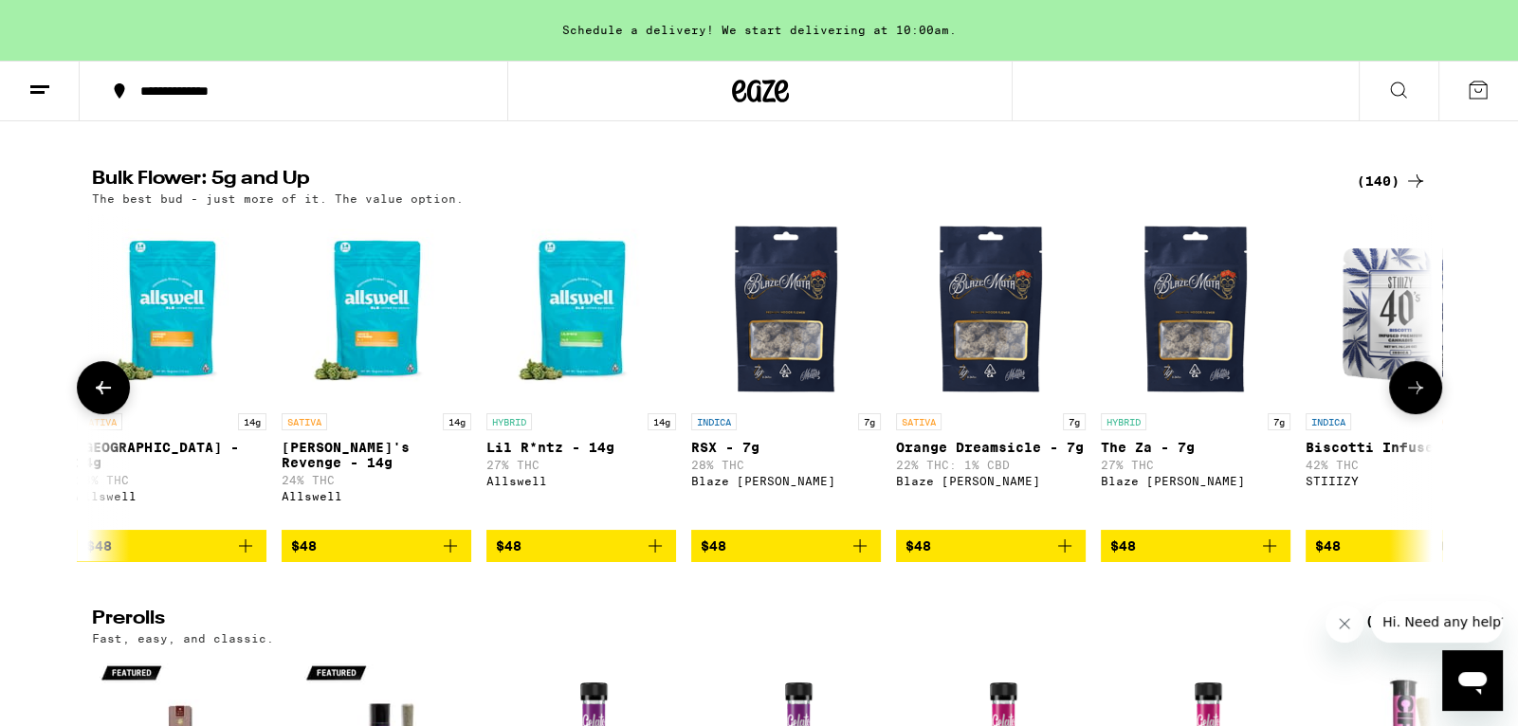
click at [1431, 392] on button at bounding box center [1415, 387] width 53 height 53
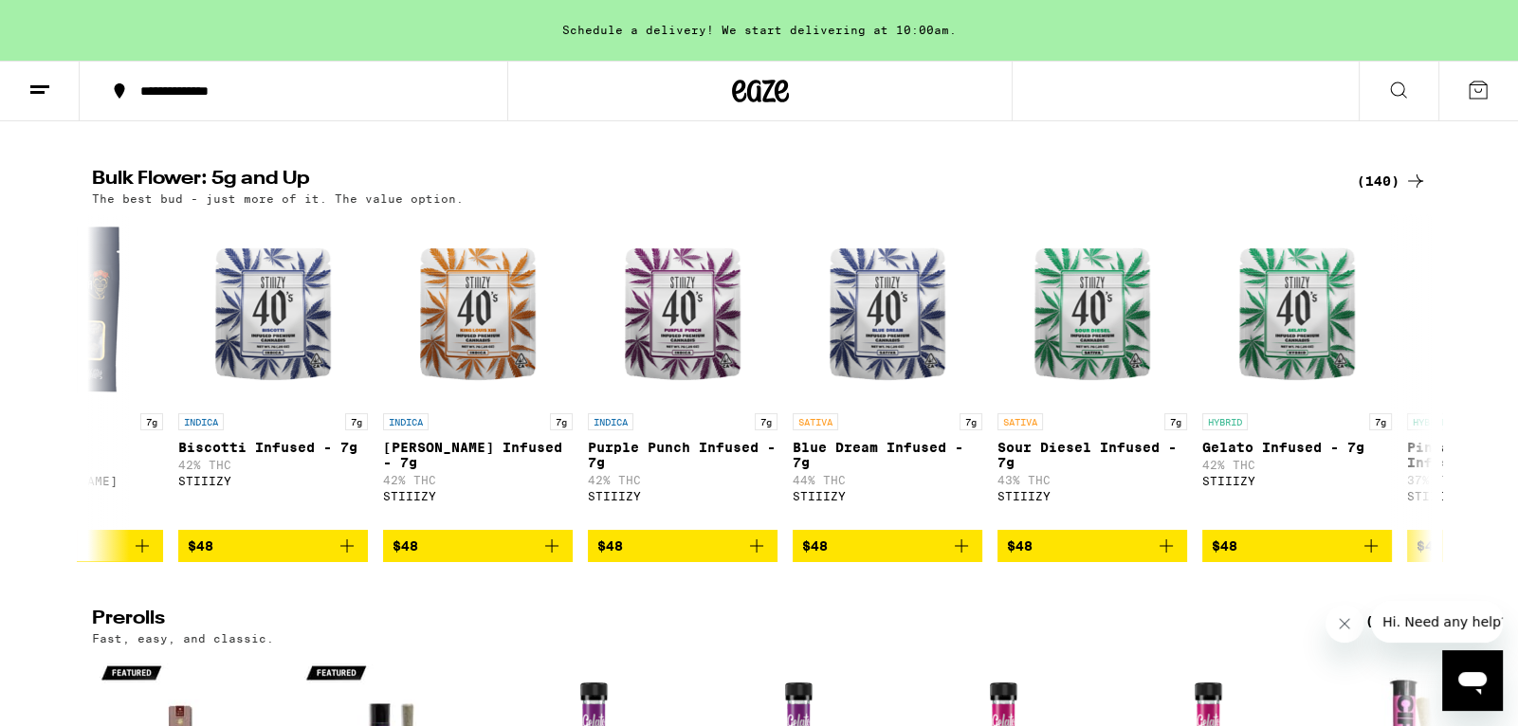
scroll to position [0, 10155]
